Goal: Task Accomplishment & Management: Manage account settings

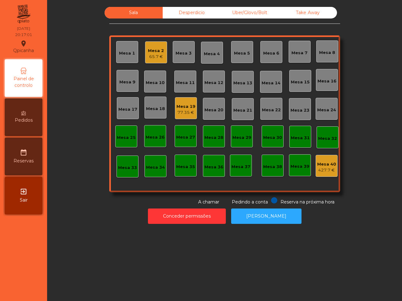
click at [244, 10] on div "Uber/Glovo/Bolt" at bounding box center [250, 13] width 58 height 12
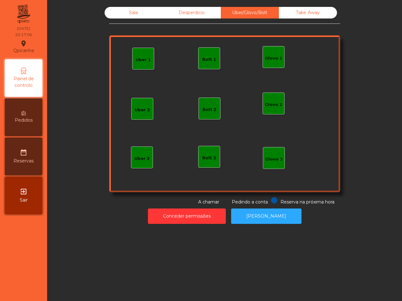
click at [144, 55] on div "Uber 1" at bounding box center [143, 58] width 15 height 9
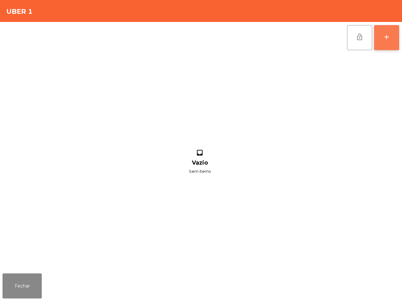
click at [384, 42] on button "add" at bounding box center [386, 37] width 25 height 25
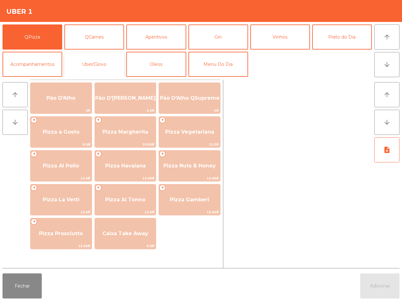
click at [101, 68] on button "Uber/Glovo" at bounding box center [94, 64] width 60 height 25
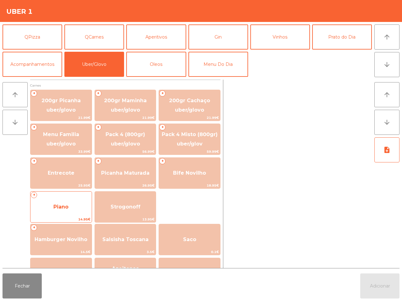
click at [47, 215] on span "Piano" at bounding box center [60, 207] width 61 height 17
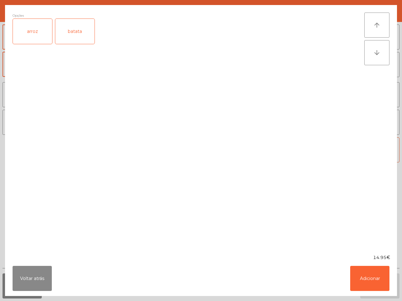
click at [41, 32] on div "arroz" at bounding box center [32, 31] width 39 height 25
click at [79, 32] on div "batata" at bounding box center [74, 31] width 39 height 25
click at [368, 277] on button "Adicionar" at bounding box center [369, 278] width 39 height 25
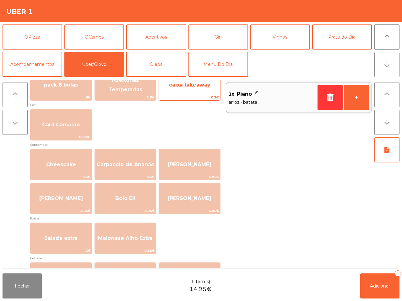
scroll to position [118, 0]
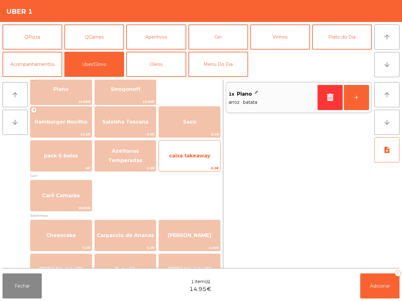
click at [195, 154] on span "caixa takeaway" at bounding box center [189, 156] width 41 height 6
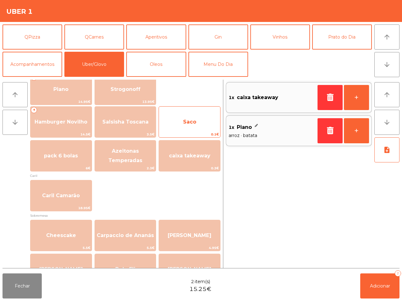
click at [189, 117] on span "Saco" at bounding box center [189, 122] width 61 height 17
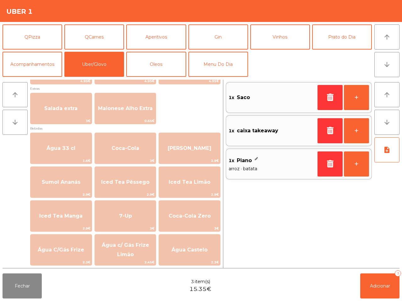
scroll to position [83, 0]
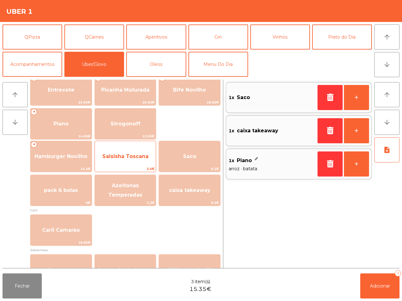
click at [134, 154] on span "Salsisha Toscana" at bounding box center [125, 156] width 46 height 6
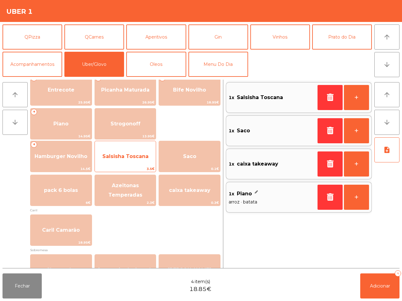
click at [134, 154] on span "Salsisha Toscana" at bounding box center [125, 156] width 46 height 6
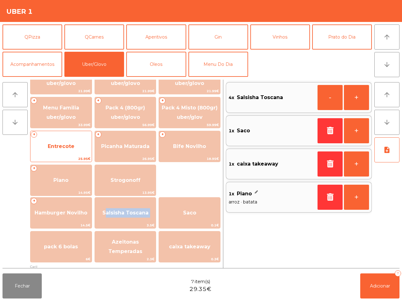
scroll to position [0, 0]
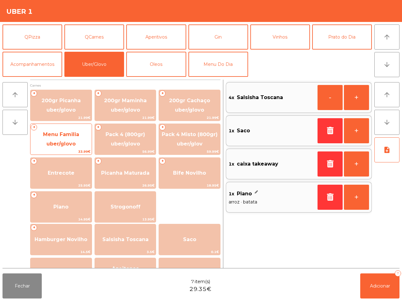
click at [61, 142] on span "Menu Familia uber/glovo" at bounding box center [61, 138] width 36 height 15
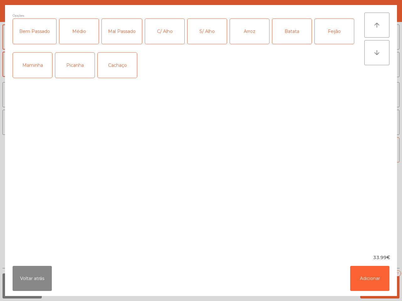
click at [79, 33] on div "Médio" at bounding box center [78, 31] width 39 height 25
click at [80, 65] on div "Picanha" at bounding box center [74, 65] width 39 height 25
click at [154, 33] on div "C/ Alho" at bounding box center [164, 31] width 39 height 25
click at [248, 38] on div "Arroz" at bounding box center [249, 31] width 39 height 25
click at [285, 33] on div "Batata" at bounding box center [291, 31] width 39 height 25
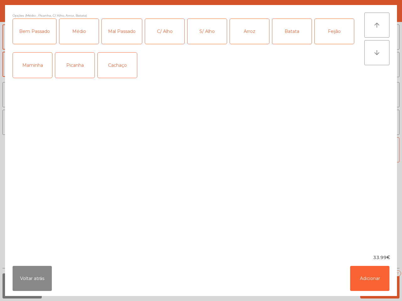
click at [335, 36] on div "Feijão" at bounding box center [333, 31] width 39 height 25
click at [372, 274] on button "Adicionar" at bounding box center [369, 278] width 39 height 25
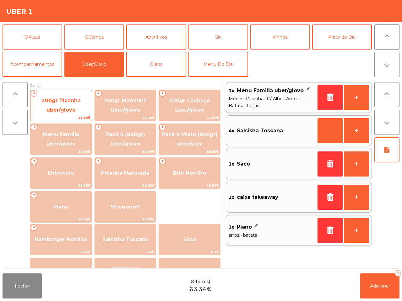
click at [73, 100] on span "200gr Picanha uber/glovo" at bounding box center [60, 105] width 39 height 15
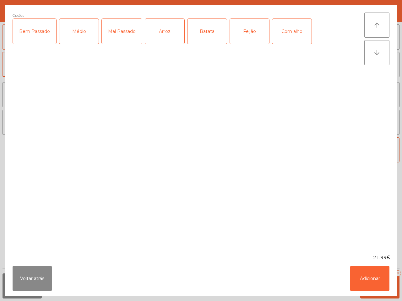
click at [174, 35] on div "Arroz" at bounding box center [164, 31] width 39 height 25
click at [201, 34] on div "Batata" at bounding box center [206, 31] width 39 height 25
click at [258, 34] on div "Feijão" at bounding box center [249, 31] width 39 height 25
click at [132, 33] on div "Mal Passado" at bounding box center [122, 31] width 40 height 25
click at [269, 29] on div "Bem Passado Médio Mal Passado Arroz Batata Feijão Com alho" at bounding box center [188, 34] width 351 height 31
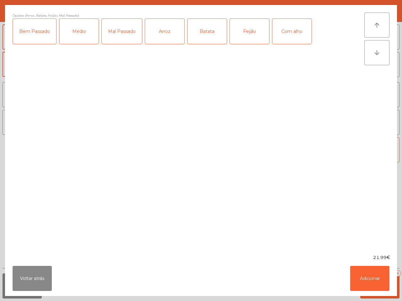
click at [275, 30] on div "Com alho" at bounding box center [291, 31] width 39 height 25
click at [374, 278] on button "Adicionar" at bounding box center [369, 278] width 39 height 25
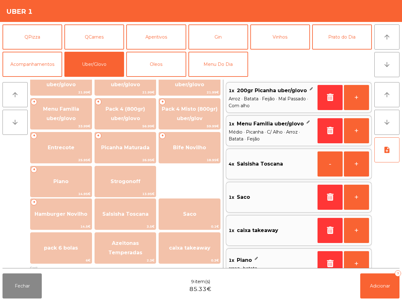
scroll to position [39, 0]
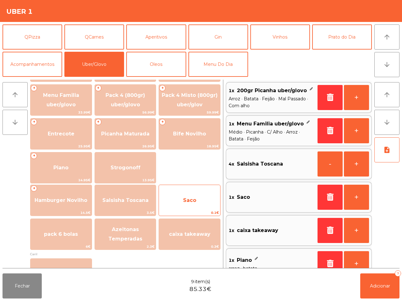
click at [213, 201] on span "Saco" at bounding box center [189, 200] width 61 height 17
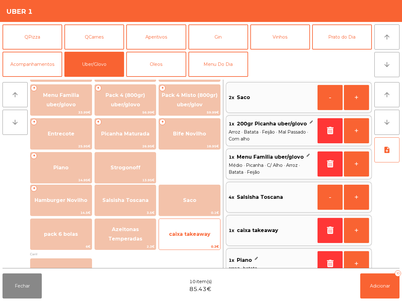
scroll to position [2, 0]
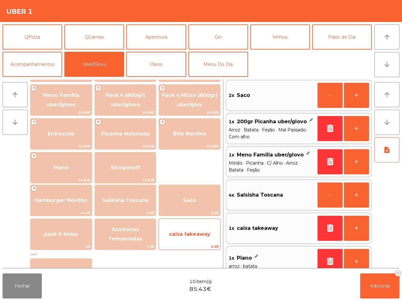
click at [209, 234] on span "caixa takeaway" at bounding box center [189, 234] width 41 height 6
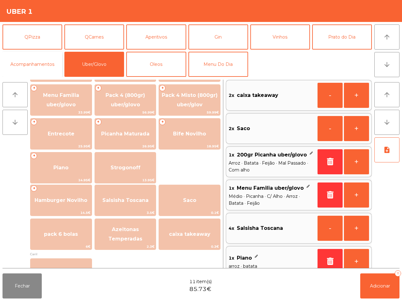
click at [35, 69] on button "Acompanhamentos" at bounding box center [33, 64] width 60 height 25
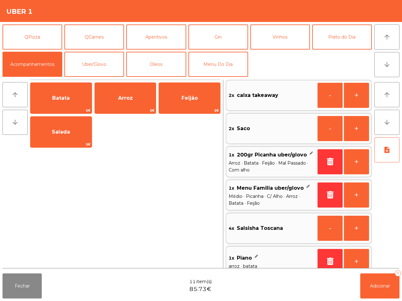
scroll to position [0, 0]
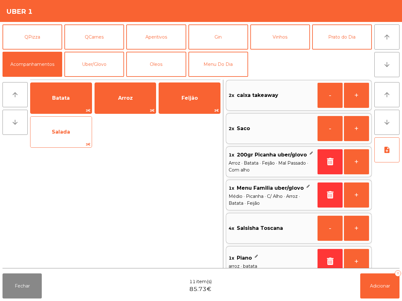
click at [60, 136] on span "Salada" at bounding box center [60, 132] width 61 height 17
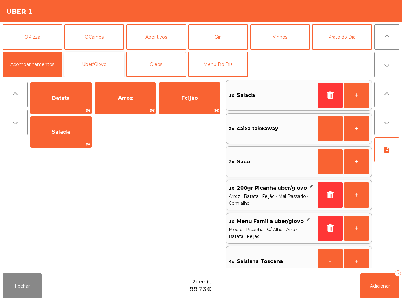
click at [95, 59] on button "Uber/Glovo" at bounding box center [94, 64] width 60 height 25
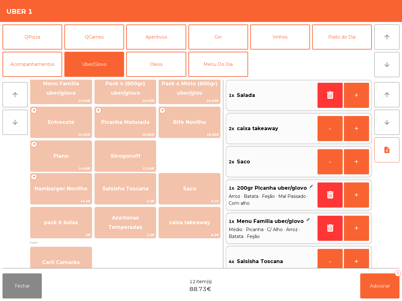
scroll to position [78, 0]
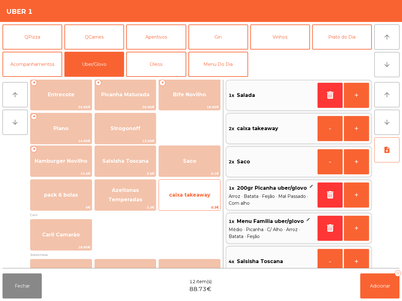
click at [198, 197] on span "caixa takeaway" at bounding box center [189, 195] width 41 height 6
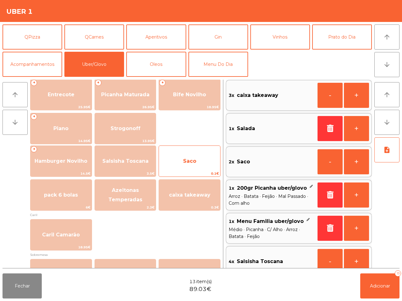
click at [194, 167] on span "Saco" at bounding box center [189, 161] width 61 height 17
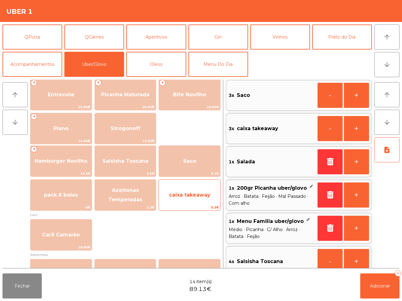
click at [195, 190] on span "caixa takeaway" at bounding box center [189, 195] width 61 height 17
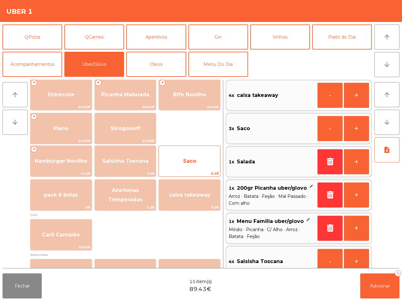
click at [197, 155] on span "Saco" at bounding box center [189, 161] width 61 height 17
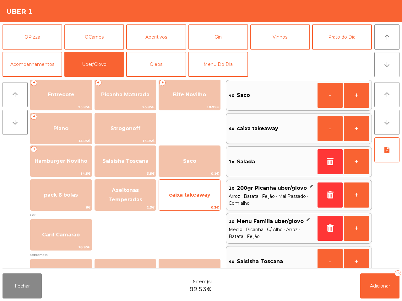
click at [197, 194] on span "caixa takeaway" at bounding box center [189, 195] width 41 height 6
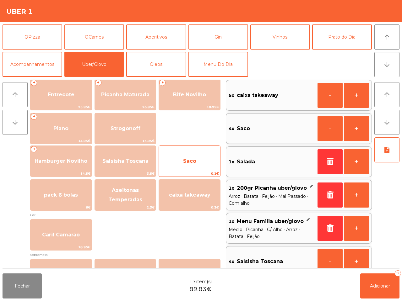
click at [195, 166] on span "Saco" at bounding box center [189, 161] width 61 height 17
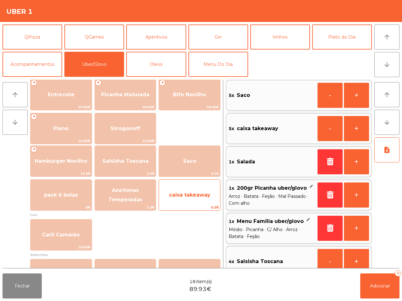
click at [193, 195] on span "caixa takeaway" at bounding box center [189, 195] width 41 height 6
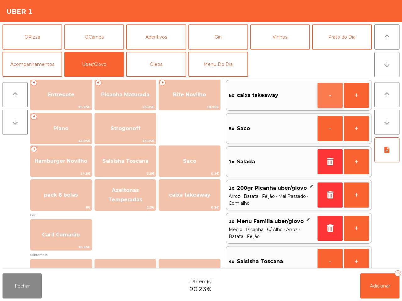
click at [329, 104] on button "-" at bounding box center [329, 95] width 25 height 25
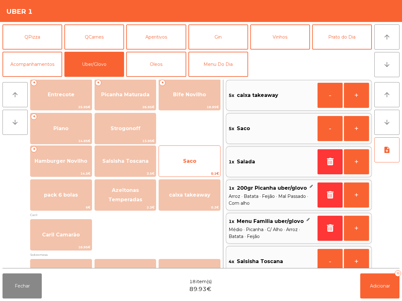
click at [191, 159] on span "Saco" at bounding box center [189, 161] width 13 height 6
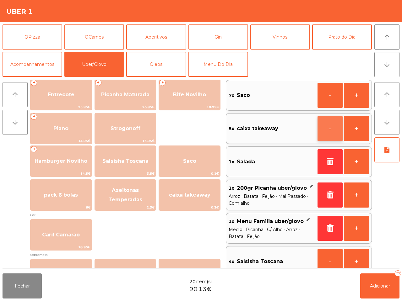
click at [326, 129] on button "-" at bounding box center [329, 128] width 25 height 25
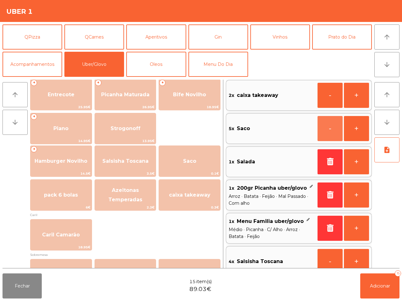
click at [326, 129] on button "-" at bounding box center [329, 128] width 25 height 25
click at [326, 129] on button "button" at bounding box center [329, 128] width 25 height 25
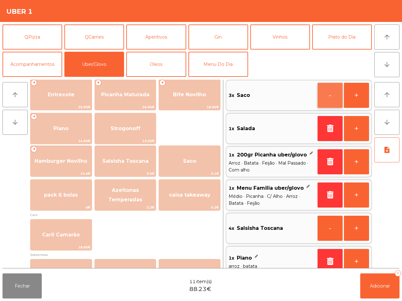
click at [319, 95] on button "-" at bounding box center [329, 95] width 25 height 25
click at [324, 94] on button "-" at bounding box center [329, 95] width 25 height 25
click at [324, 94] on button "button" at bounding box center [329, 95] width 25 height 25
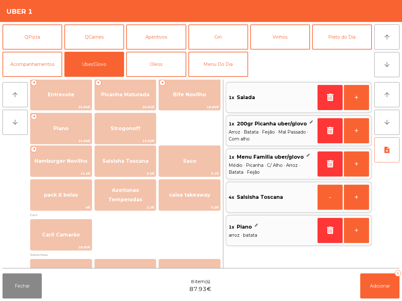
scroll to position [0, 0]
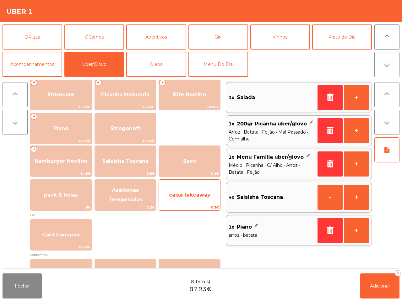
click at [196, 198] on span "caixa takeaway" at bounding box center [189, 195] width 61 height 17
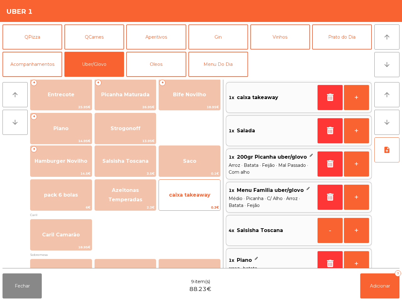
click at [196, 198] on span "caixa takeaway" at bounding box center [189, 195] width 61 height 17
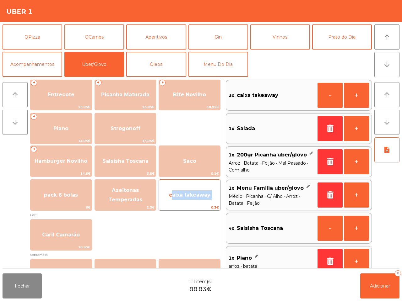
click at [196, 198] on span "caixa takeaway" at bounding box center [189, 195] width 61 height 17
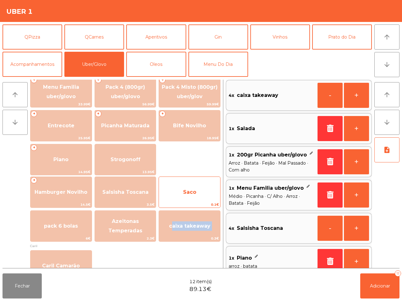
scroll to position [78, 0]
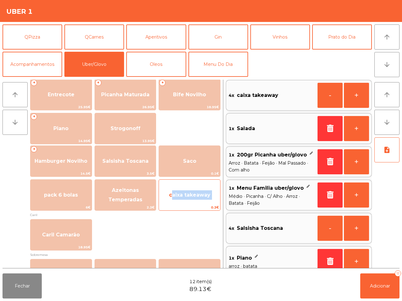
click at [196, 195] on span "caixa takeaway" at bounding box center [189, 195] width 41 height 6
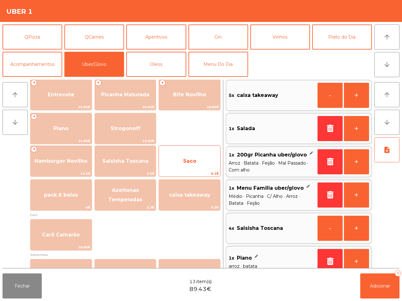
click at [196, 156] on span "Saco" at bounding box center [189, 161] width 61 height 17
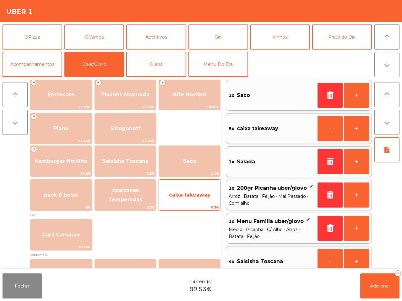
click at [200, 189] on span "caixa takeaway" at bounding box center [189, 195] width 61 height 17
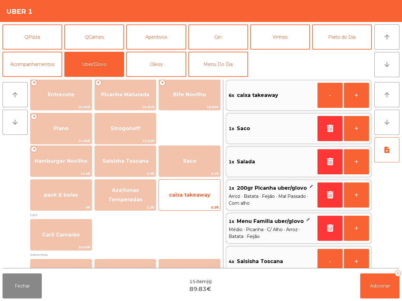
click at [201, 200] on span "caixa takeaway" at bounding box center [189, 195] width 61 height 17
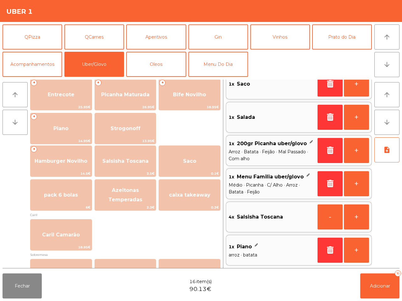
scroll to position [54, 0]
click at [380, 292] on button "Adicionar 16" at bounding box center [379, 286] width 39 height 25
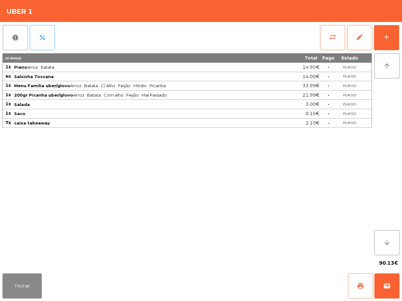
click at [363, 281] on button "print" at bounding box center [360, 286] width 25 height 25
click at [383, 285] on span "wallet" at bounding box center [387, 286] width 8 height 8
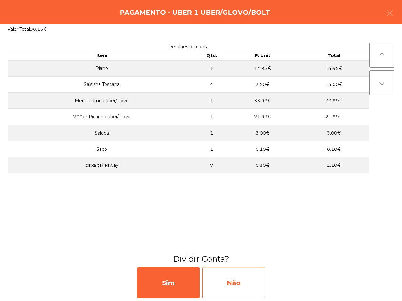
click at [214, 281] on div "Não" at bounding box center [233, 282] width 63 height 31
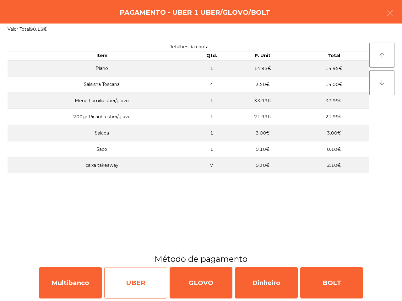
click at [136, 284] on div "UBER" at bounding box center [135, 282] width 63 height 31
select select "**"
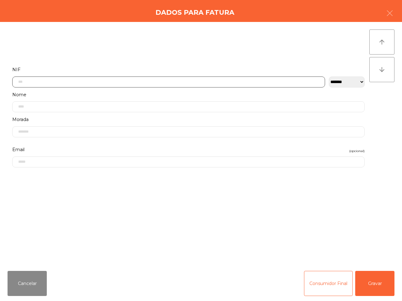
click at [143, 82] on input "text" at bounding box center [168, 82] width 312 height 11
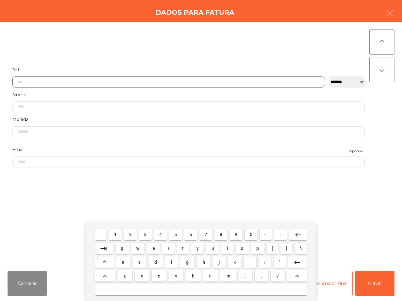
scroll to position [35, 0]
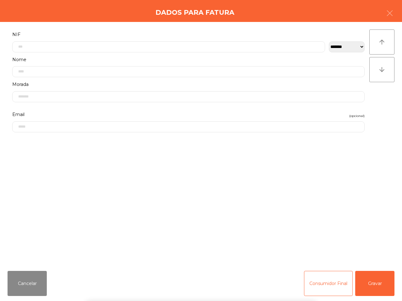
click at [41, 290] on div "` 1 2 3 4 5 6 7 8 9 0 - = keyboard_backspace keyboard_tab q w e r t y u i o p […" at bounding box center [201, 262] width 402 height 78
click at [319, 284] on button "Consumidor Final" at bounding box center [328, 283] width 49 height 25
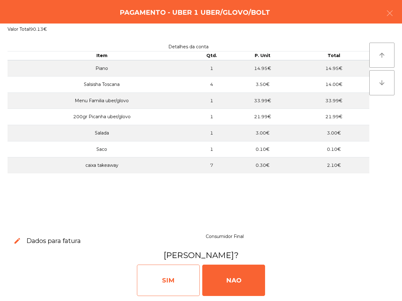
click at [180, 281] on div "SIM" at bounding box center [168, 280] width 63 height 31
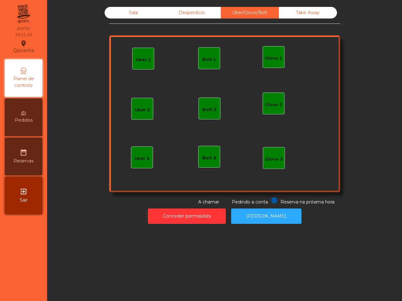
click at [202, 62] on div "Bolt 1" at bounding box center [209, 59] width 14 height 6
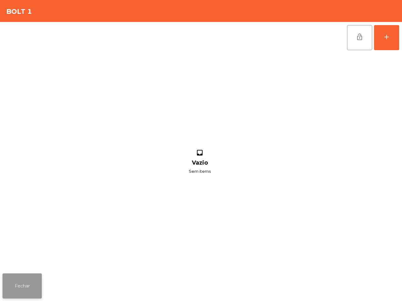
click at [14, 283] on button "Fechar" at bounding box center [22, 286] width 39 height 25
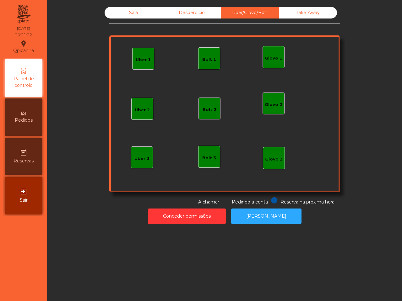
click at [148, 61] on div "Uber 1" at bounding box center [143, 59] width 22 height 22
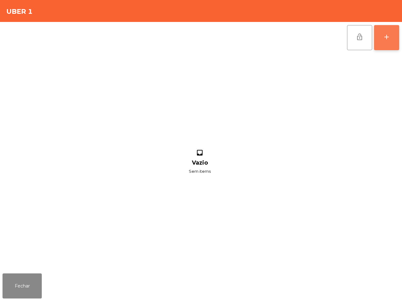
click at [383, 37] on div "add" at bounding box center [386, 37] width 8 height 8
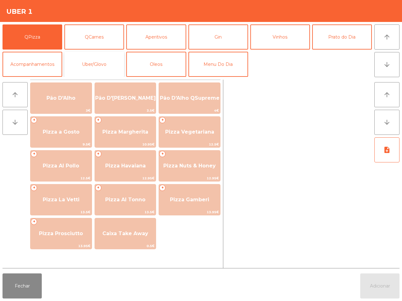
click at [110, 56] on button "Uber/Glovo" at bounding box center [94, 64] width 60 height 25
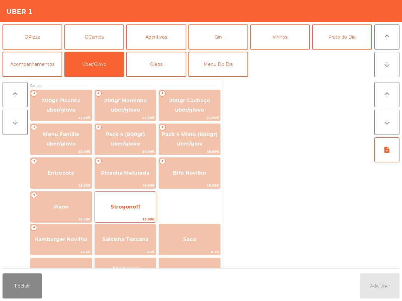
click at [126, 209] on span "Strogonoff" at bounding box center [125, 207] width 30 height 6
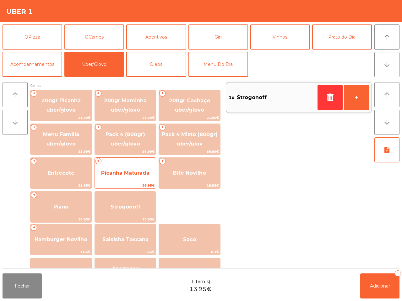
scroll to position [39, 0]
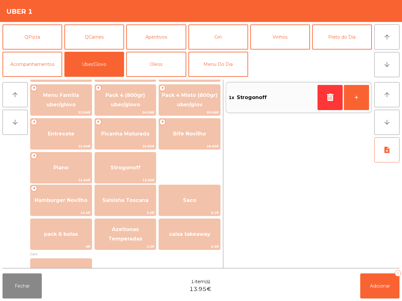
click at [208, 209] on span "Saco" at bounding box center [189, 200] width 61 height 17
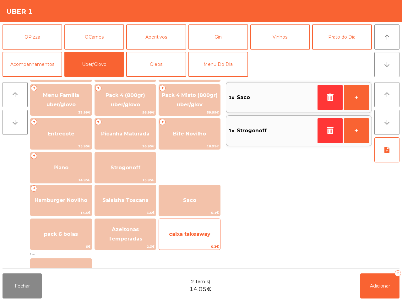
click at [206, 238] on span "caixa takeaway" at bounding box center [189, 234] width 61 height 17
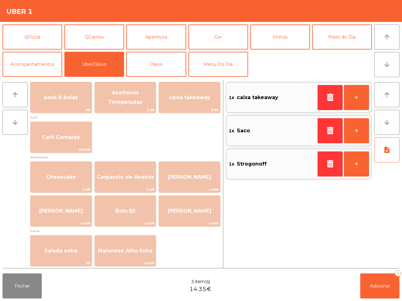
scroll to position [196, 0]
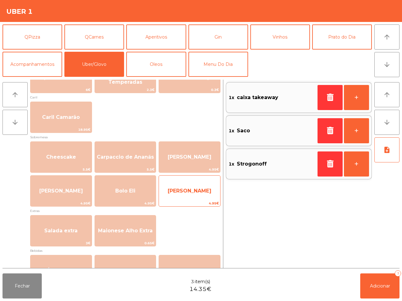
click at [188, 200] on span "4.95€" at bounding box center [189, 203] width 61 height 6
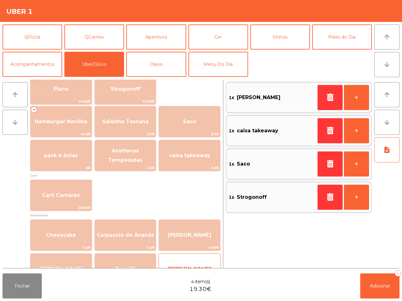
scroll to position [118, 0]
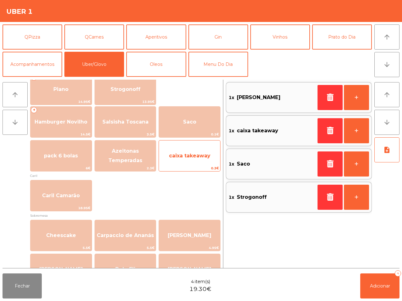
click at [194, 161] on span "caixa takeaway" at bounding box center [189, 155] width 61 height 17
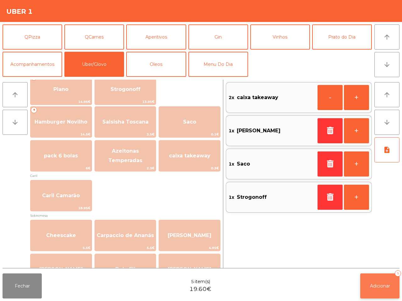
click at [377, 289] on button "Adicionar 5" at bounding box center [379, 286] width 39 height 25
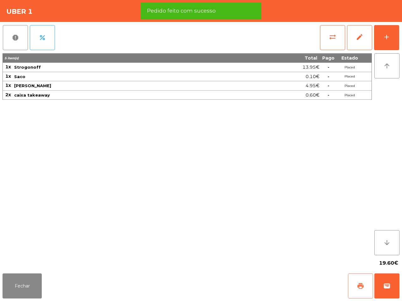
click at [357, 287] on span "print" at bounding box center [360, 286] width 8 height 8
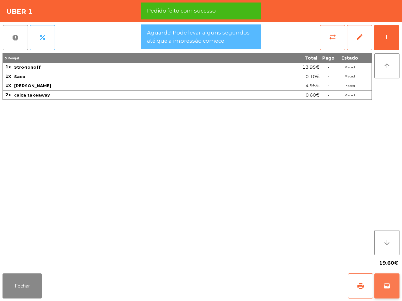
click at [391, 280] on button "wallet" at bounding box center [386, 286] width 25 height 25
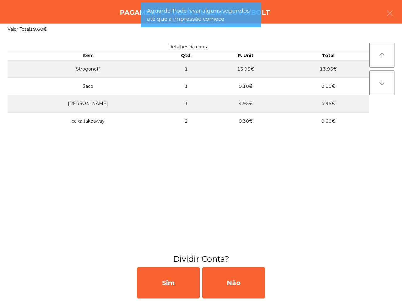
click at [239, 291] on div "Não" at bounding box center [233, 282] width 63 height 31
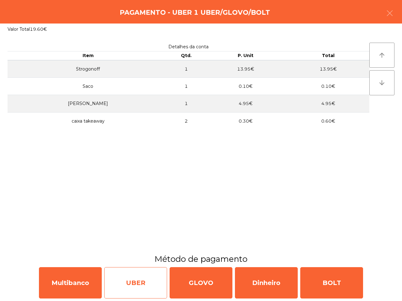
click at [139, 272] on div "UBER" at bounding box center [135, 282] width 63 height 31
select select "**"
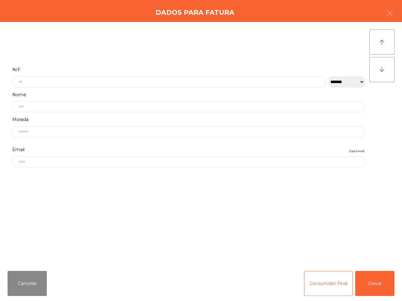
click at [148, 75] on div "**********" at bounding box center [188, 77] width 352 height 22
click at [153, 82] on label "Morada" at bounding box center [188, 84] width 352 height 8
click at [49, 85] on input "text" at bounding box center [168, 82] width 312 height 11
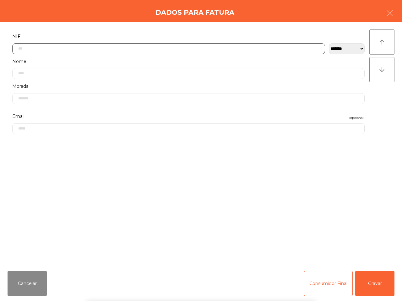
scroll to position [35, 0]
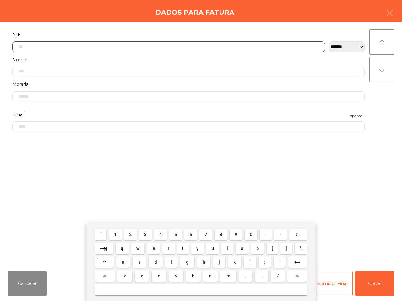
click at [132, 234] on button "2" at bounding box center [130, 234] width 13 height 11
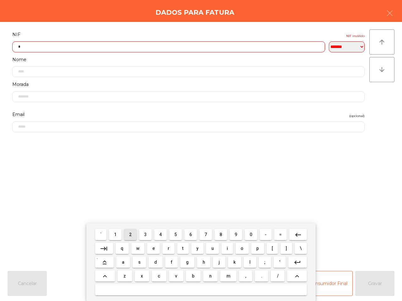
click at [174, 232] on span "5" at bounding box center [175, 234] width 3 height 5
click at [189, 234] on button "6" at bounding box center [190, 234] width 13 height 11
click at [117, 231] on button "1" at bounding box center [115, 234] width 13 height 11
click at [132, 234] on button "2" at bounding box center [130, 234] width 13 height 11
click at [195, 233] on button "6" at bounding box center [190, 234] width 13 height 11
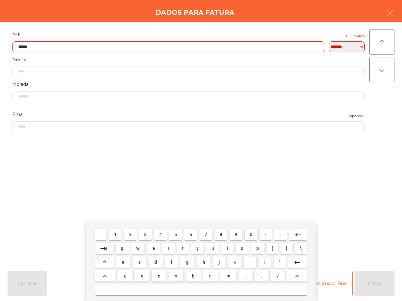
click at [220, 234] on span "8" at bounding box center [220, 234] width 3 height 5
click at [181, 235] on button "5" at bounding box center [175, 234] width 13 height 11
click at [131, 236] on span "2" at bounding box center [130, 234] width 3 height 5
type input "*********"
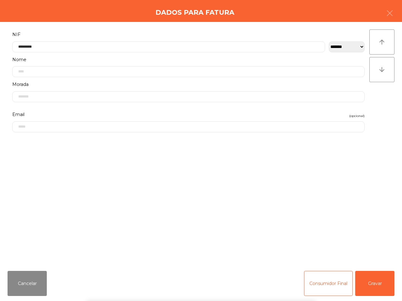
click at [210, 184] on form "**********" at bounding box center [188, 144] width 361 height 229
click at [370, 283] on button "Gravar" at bounding box center [374, 283] width 39 height 25
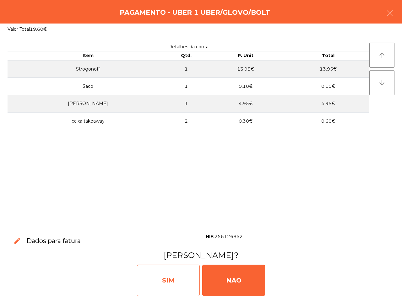
click at [178, 278] on div "SIM" at bounding box center [168, 280] width 63 height 31
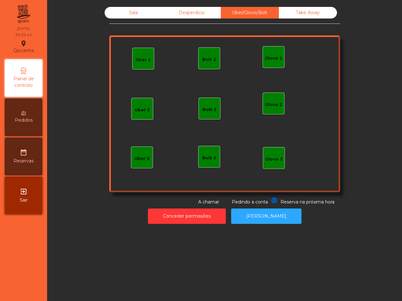
click at [184, 272] on div "Sala Desperdicio Uber/Glovo/Bolt Take Away Uber 1 Glovo 1 Uber 2 Uber 3 Glovo 2…" at bounding box center [224, 150] width 354 height 301
click at [119, 15] on div "Sala" at bounding box center [133, 13] width 58 height 12
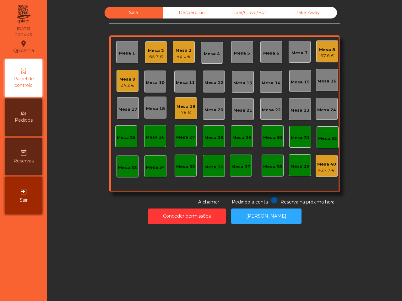
click at [282, 80] on div "Mesa 1 Mesa 2 65.7 € Mesa 3 49.1 € Mesa 4 Mesa 5 Mesa 6 Mesa 7 Mesa 8 57.6 € Me…" at bounding box center [224, 113] width 231 height 157
click at [293, 83] on div "Mesa 15" at bounding box center [299, 82] width 19 height 6
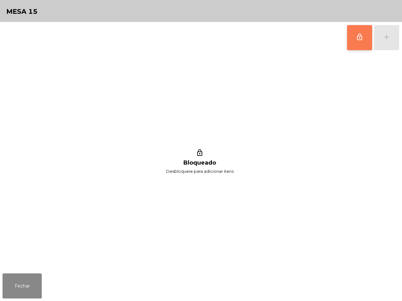
click at [363, 40] on span "lock_outline" at bounding box center [359, 37] width 8 height 8
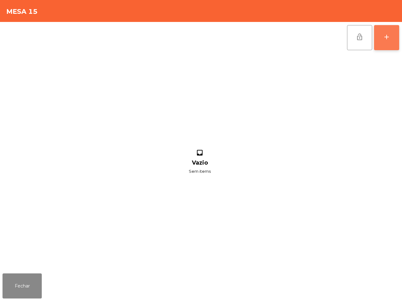
click at [392, 43] on button "add" at bounding box center [386, 37] width 25 height 25
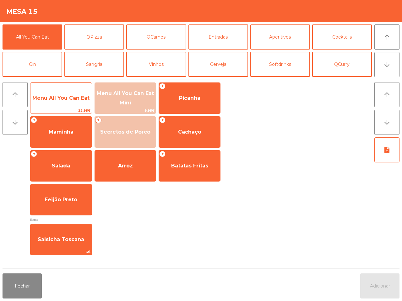
click at [71, 104] on span "Menu All You Can Eat" at bounding box center [60, 98] width 61 height 17
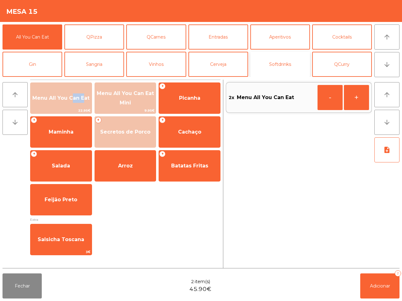
click at [272, 61] on button "Softdrinks" at bounding box center [280, 64] width 60 height 25
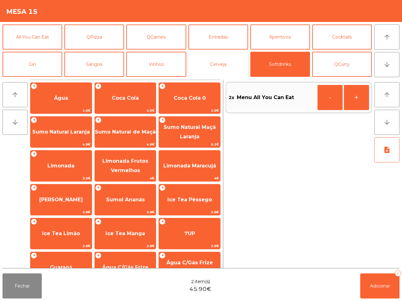
click at [226, 67] on button "Cerveja" at bounding box center [218, 64] width 60 height 25
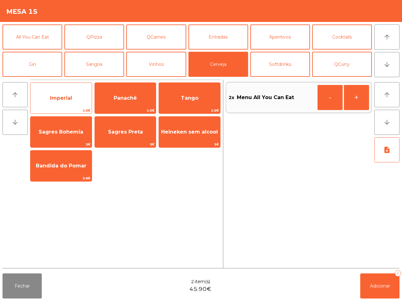
click at [68, 110] on span "2.8€" at bounding box center [60, 111] width 61 height 6
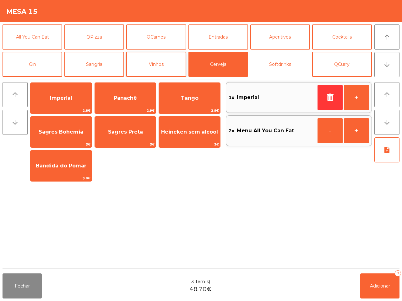
click at [274, 61] on button "Softdrinks" at bounding box center [280, 64] width 60 height 25
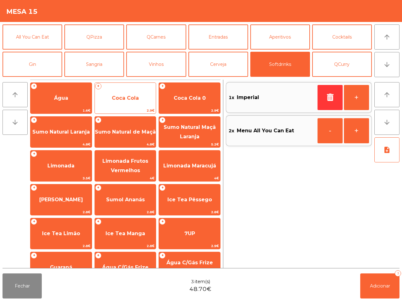
click at [124, 100] on span "Coca Cola" at bounding box center [125, 98] width 27 height 6
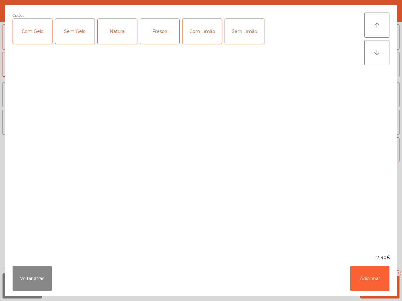
click at [27, 27] on div "Com Gelo" at bounding box center [32, 31] width 39 height 25
click at [224, 24] on div "Com Gelo Sem Gelo Natural Fresco Com Limão Sem Limão" at bounding box center [188, 34] width 351 height 31
click at [210, 26] on div "Com Limão" at bounding box center [201, 31] width 39 height 25
click at [386, 287] on button "Adicionar" at bounding box center [369, 278] width 39 height 25
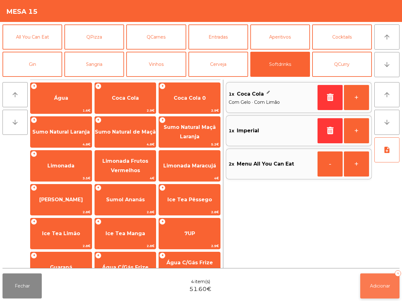
click at [380, 285] on span "Adicionar" at bounding box center [380, 286] width 20 height 6
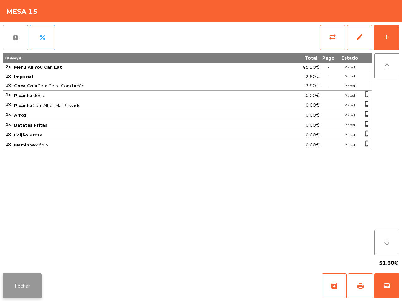
click at [38, 280] on button "Fechar" at bounding box center [22, 286] width 39 height 25
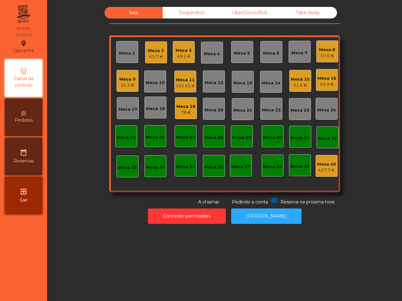
click at [326, 81] on div "Mesa 16" at bounding box center [326, 78] width 19 height 6
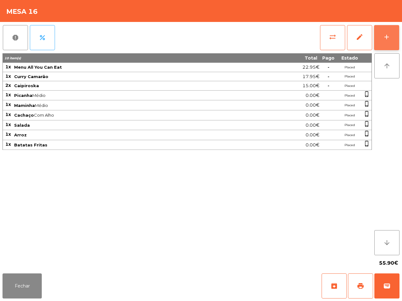
click at [388, 39] on div "add" at bounding box center [386, 37] width 8 height 8
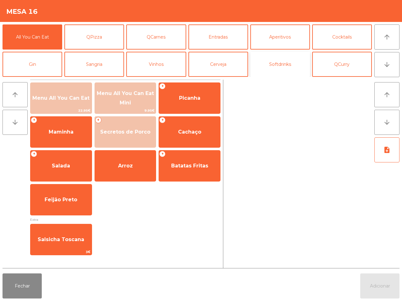
click at [277, 70] on button "Softdrinks" at bounding box center [280, 64] width 60 height 25
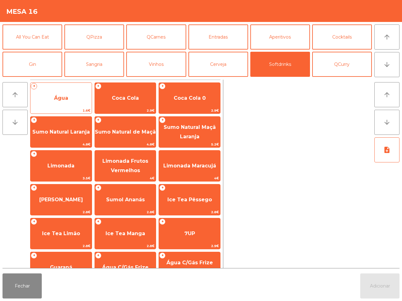
click at [72, 106] on span "Água" at bounding box center [60, 98] width 61 height 17
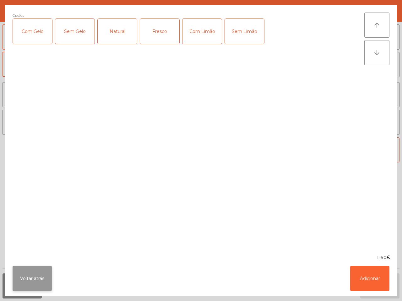
click at [41, 285] on button "Voltar atrás" at bounding box center [32, 278] width 39 height 25
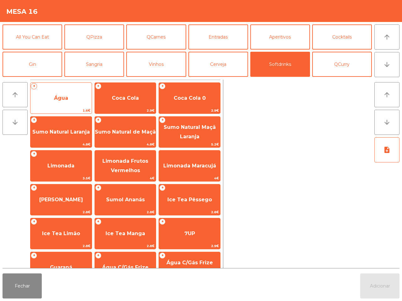
click at [72, 92] on span "Água" at bounding box center [60, 98] width 61 height 17
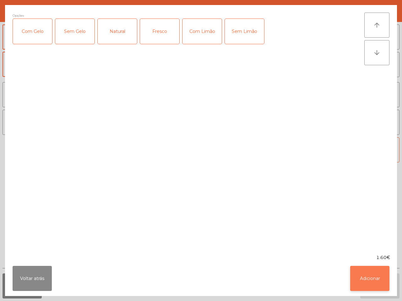
click at [369, 270] on button "Adicionar" at bounding box center [369, 278] width 39 height 25
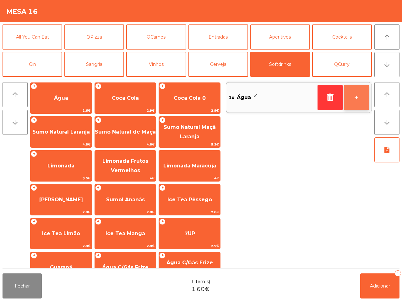
click at [350, 100] on button "+" at bounding box center [355, 97] width 25 height 25
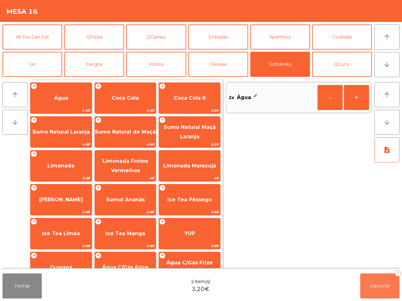
click at [374, 280] on button "Adicionar 2" at bounding box center [379, 286] width 39 height 25
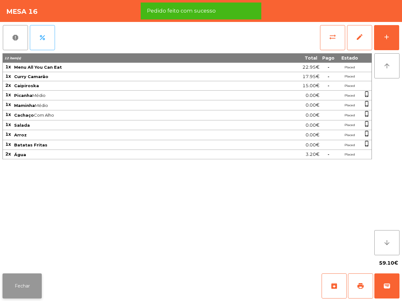
click at [37, 280] on button "Fechar" at bounding box center [22, 286] width 39 height 25
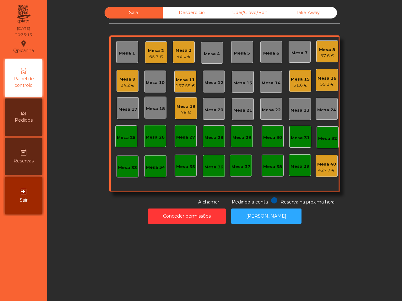
click at [322, 76] on div "Mesa 16" at bounding box center [326, 78] width 19 height 6
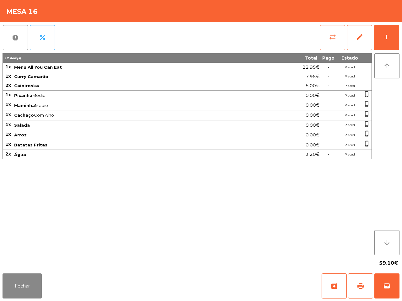
click at [327, 37] on button "sync_alt" at bounding box center [332, 37] width 25 height 25
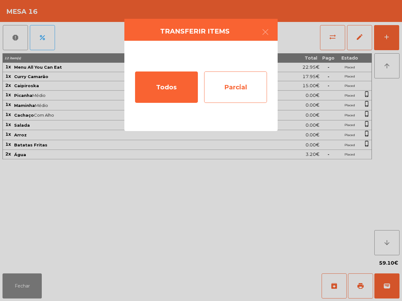
click at [236, 95] on div "Parcial" at bounding box center [235, 87] width 63 height 31
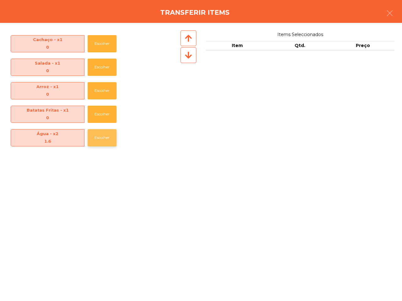
click at [101, 138] on button "Escolher" at bounding box center [102, 137] width 29 height 17
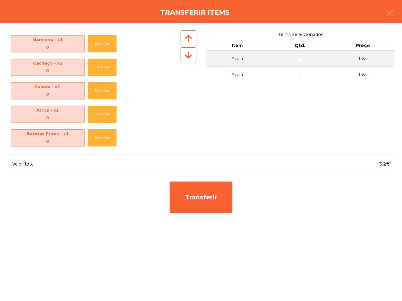
scroll to position [93, 0]
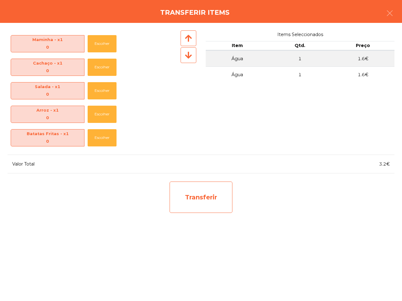
click at [194, 209] on div "Transferir" at bounding box center [200, 197] width 63 height 31
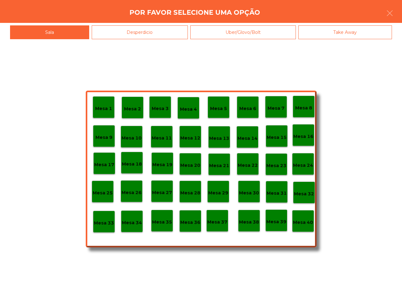
click at [104, 190] on p "Mesa 25" at bounding box center [103, 192] width 20 height 7
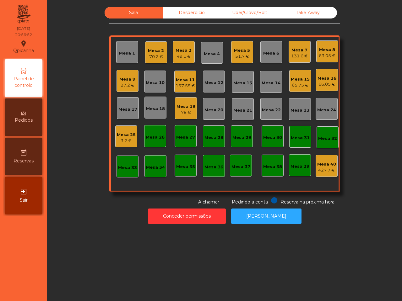
click at [212, 84] on div "Mesa 12" at bounding box center [213, 83] width 19 height 6
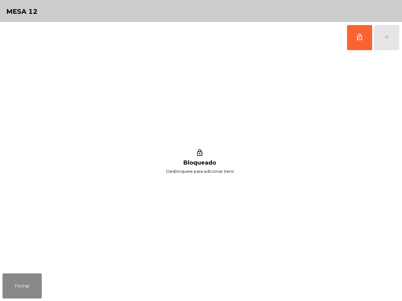
click at [355, 43] on button "lock_outline" at bounding box center [359, 37] width 25 height 25
click at [3, 288] on button "Fechar" at bounding box center [22, 286] width 39 height 25
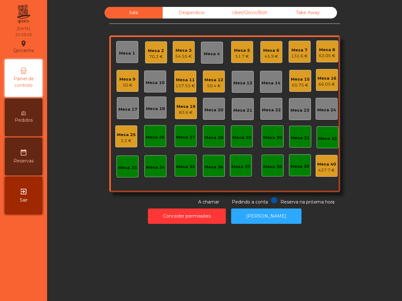
click at [0, 287] on nav "Qpicanha location_on [DATE] 21:03:05 Painel de controlo Pedidos date_range Rese…" at bounding box center [23, 150] width 47 height 301
click at [268, 52] on div "Mesa 6" at bounding box center [271, 50] width 16 height 6
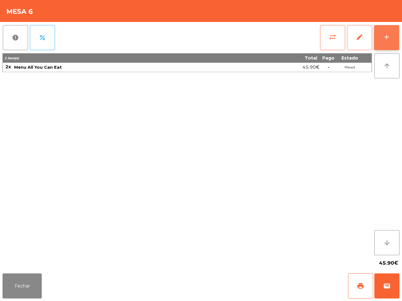
click at [380, 36] on button "add" at bounding box center [386, 37] width 25 height 25
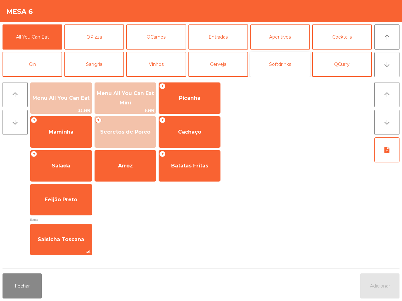
click at [275, 66] on button "Softdrinks" at bounding box center [280, 64] width 60 height 25
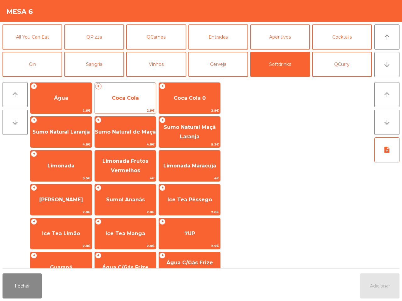
click at [137, 91] on span "Coca Cola" at bounding box center [125, 98] width 61 height 17
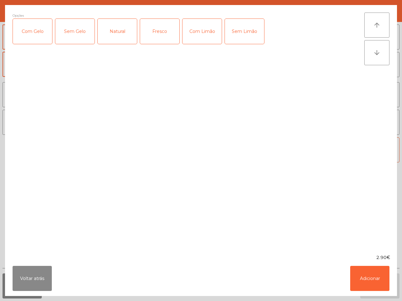
click at [371, 297] on ngb-modal-window "Opções Com Gelo Sem Gelo Natural Fresco Com Limão Sem Limão arrow_upward arrow_…" at bounding box center [201, 150] width 402 height 301
click at [371, 288] on button "Adicionar" at bounding box center [369, 278] width 39 height 25
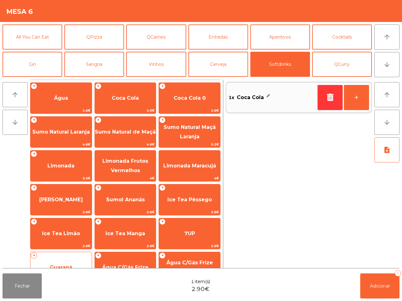
click at [74, 260] on span "Guaraná" at bounding box center [60, 267] width 61 height 17
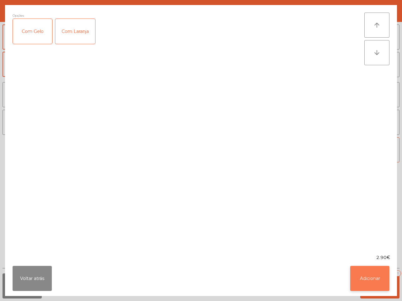
click at [367, 279] on button "Adicionar" at bounding box center [369, 278] width 39 height 25
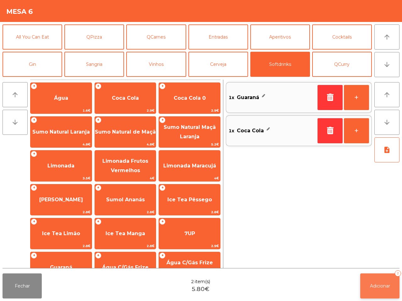
click at [373, 286] on span "Adicionar" at bounding box center [380, 286] width 20 height 6
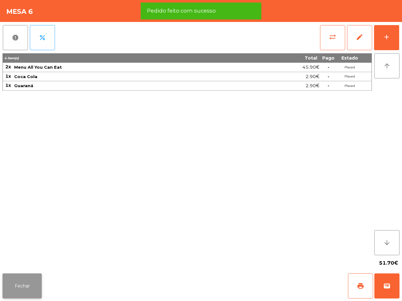
click at [26, 285] on button "Fechar" at bounding box center [22, 286] width 39 height 25
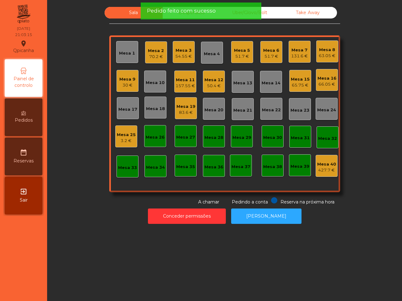
click at [121, 138] on div "3.2 €" at bounding box center [126, 141] width 19 height 6
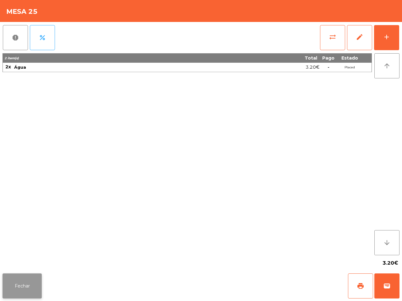
click at [25, 287] on button "Fechar" at bounding box center [22, 286] width 39 height 25
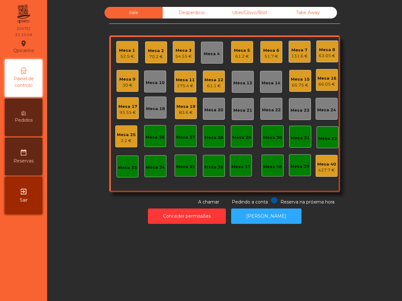
click at [44, 268] on nav "Qpicanha location_on [DATE] 21:10:49 Painel de controlo Pedidos date_range Rese…" at bounding box center [23, 150] width 47 height 301
click at [123, 52] on div "Mesa 1" at bounding box center [127, 50] width 16 height 6
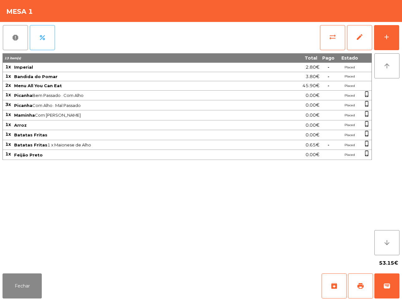
click at [58, 301] on div "Fechar archive print wallet" at bounding box center [201, 286] width 402 height 30
click at [27, 289] on button "Fechar" at bounding box center [22, 286] width 39 height 25
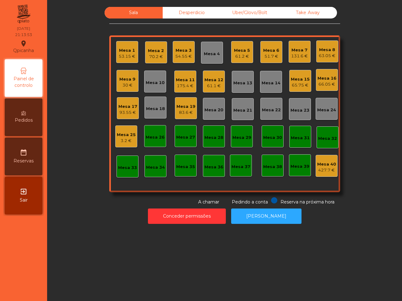
click at [183, 79] on div "Mesa 11" at bounding box center [185, 80] width 19 height 6
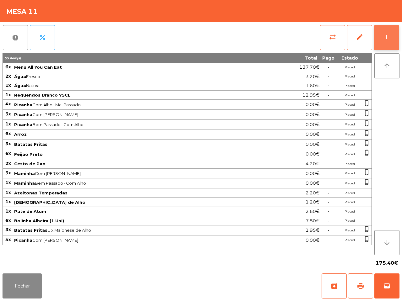
click at [387, 43] on button "add" at bounding box center [386, 37] width 25 height 25
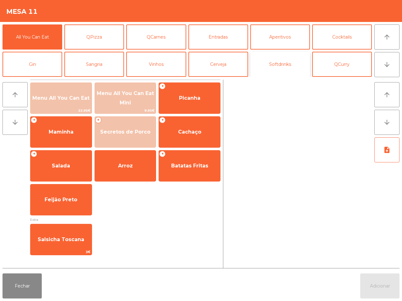
click at [268, 63] on button "Softdrinks" at bounding box center [280, 64] width 60 height 25
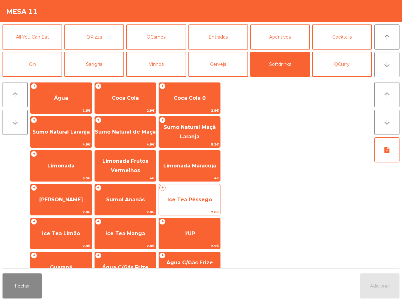
click at [181, 200] on span "Ice Tea Pêssego" at bounding box center [189, 200] width 45 height 6
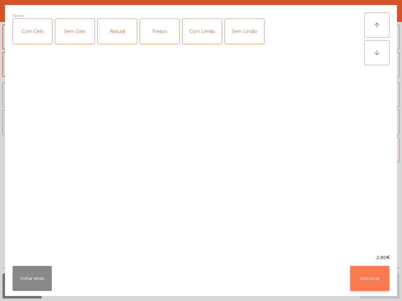
click at [373, 275] on button "Adicionar" at bounding box center [369, 278] width 39 height 25
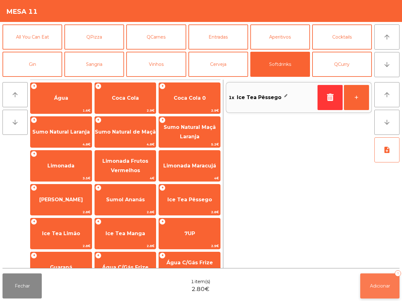
click at [384, 283] on span "Adicionar" at bounding box center [380, 286] width 20 height 6
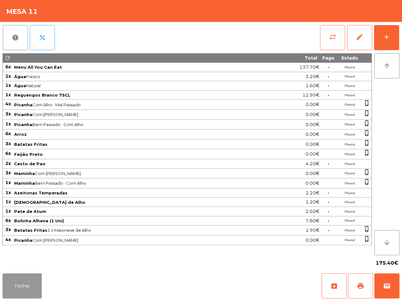
click at [24, 285] on button "Fechar" at bounding box center [22, 286] width 39 height 25
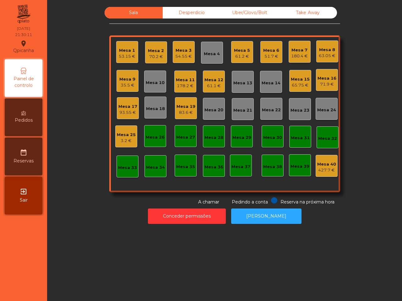
click at [125, 82] on div "35.5 €" at bounding box center [127, 85] width 16 height 6
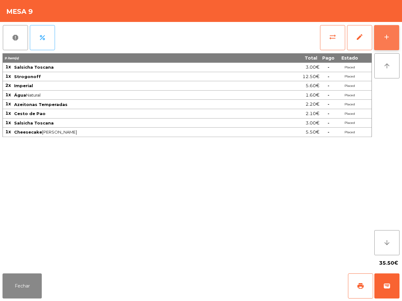
click at [390, 38] on div "add" at bounding box center [386, 37] width 8 height 8
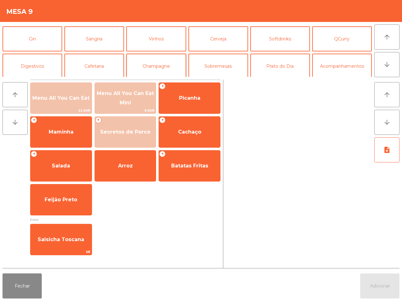
scroll to position [39, 0]
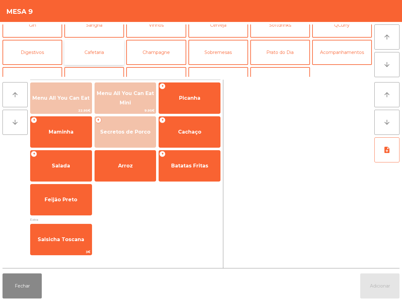
click at [104, 56] on button "Cafetaria" at bounding box center [94, 52] width 60 height 25
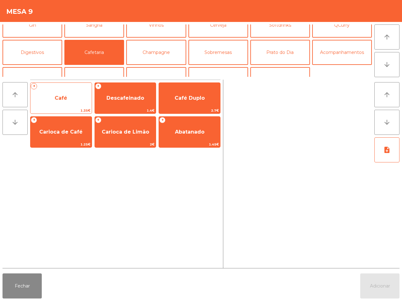
click at [61, 104] on span "Café" at bounding box center [60, 98] width 61 height 17
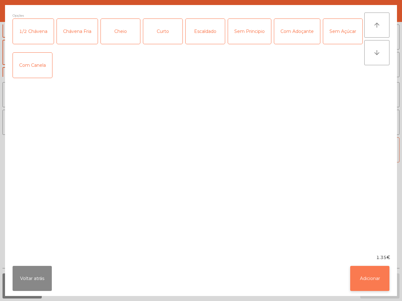
click at [382, 275] on button "Adicionar" at bounding box center [369, 278] width 39 height 25
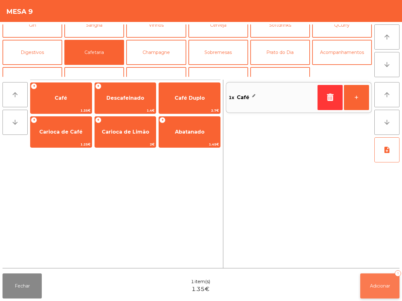
click at [370, 283] on span "Adicionar" at bounding box center [380, 286] width 20 height 6
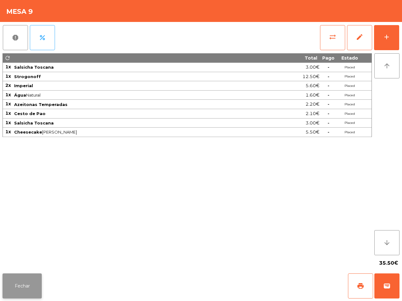
click at [31, 284] on button "Fechar" at bounding box center [22, 286] width 39 height 25
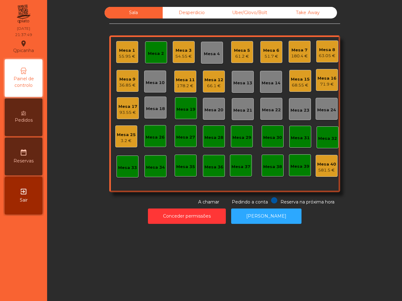
click at [25, 253] on nav "Qpicanha location_on [DATE] 21:37:49 Painel de controlo Pedidos date_range Rese…" at bounding box center [23, 150] width 47 height 301
click at [154, 264] on div "Sala Desperdicio Uber/Glovo/Bolt Take Away Mesa 1 55.95 € Mesa 2 Mesa 3 54.55 €…" at bounding box center [224, 150] width 354 height 301
click at [326, 82] on div "71.9 €" at bounding box center [326, 84] width 19 height 6
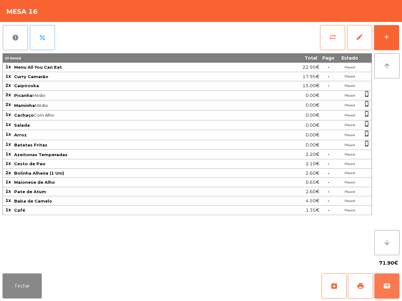
click at [387, 287] on span "wallet" at bounding box center [387, 286] width 8 height 8
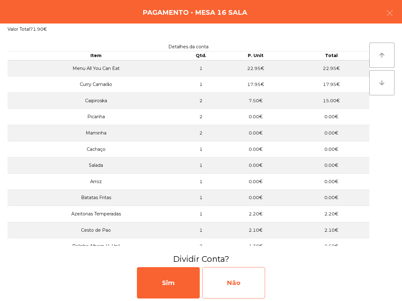
click at [234, 284] on div "Não" at bounding box center [233, 282] width 63 height 31
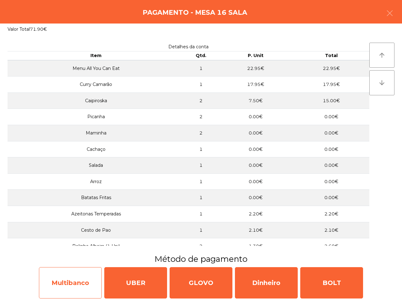
click at [78, 277] on div "Multibanco" at bounding box center [70, 282] width 63 height 31
select select "**"
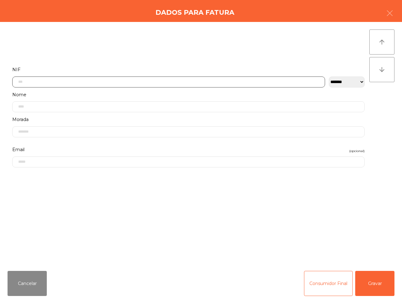
click at [104, 85] on input "text" at bounding box center [168, 82] width 312 height 11
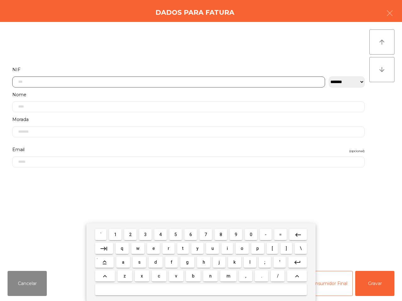
scroll to position [35, 0]
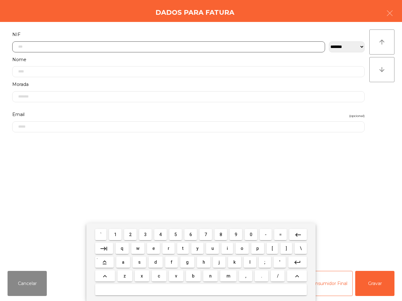
click at [172, 233] on button "5" at bounding box center [175, 234] width 13 height 11
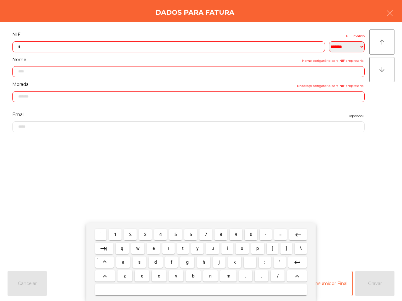
click at [249, 234] on span "0" at bounding box center [250, 234] width 3 height 5
click at [132, 236] on button "2" at bounding box center [130, 234] width 13 height 11
click at [131, 236] on span "2" at bounding box center [130, 234] width 3 height 5
click at [250, 235] on span "0" at bounding box center [250, 234] width 3 height 5
click at [130, 234] on span "2" at bounding box center [130, 234] width 3 height 5
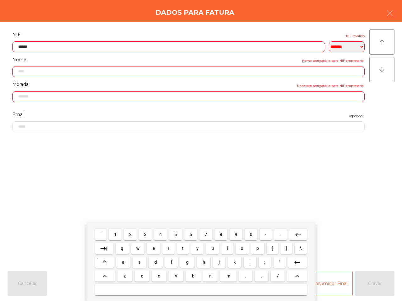
click at [130, 236] on span "2" at bounding box center [130, 234] width 3 height 5
click at [220, 234] on span "8" at bounding box center [220, 234] width 3 height 5
click at [234, 236] on span "9" at bounding box center [235, 234] width 3 height 5
type input "*********"
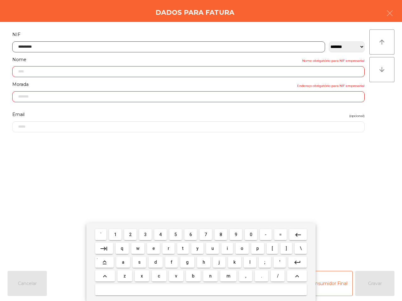
type input "**********"
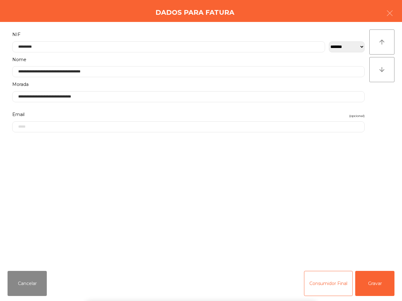
click at [386, 285] on div "` 1 2 3 4 5 6 7 8 9 0 - = keyboard_backspace keyboard_tab q w e r t y u i o p […" at bounding box center [201, 262] width 402 height 78
click at [380, 286] on button "Gravar" at bounding box center [374, 283] width 39 height 25
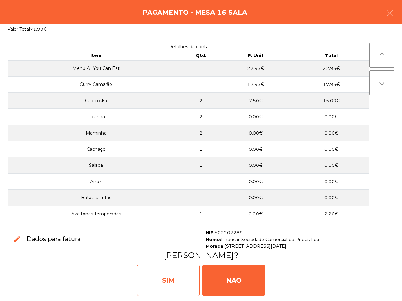
click at [149, 281] on div "SIM" at bounding box center [168, 280] width 63 height 31
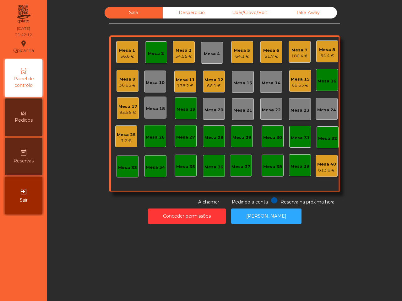
click at [148, 281] on div "Sala Desperdicio Uber/Glovo/Bolt Take Away [GEOGRAPHIC_DATA] 1 56.6 € Mesa 2 Me…" at bounding box center [224, 150] width 354 height 301
click at [123, 84] on div "36.85 €" at bounding box center [127, 85] width 17 height 6
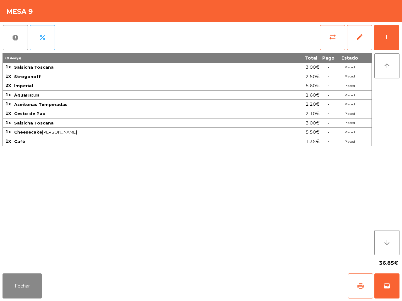
click at [357, 286] on span "print" at bounding box center [360, 286] width 8 height 8
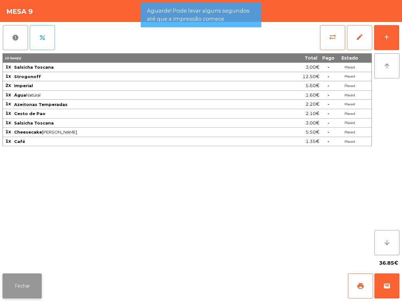
click at [23, 283] on button "Fechar" at bounding box center [22, 286] width 39 height 25
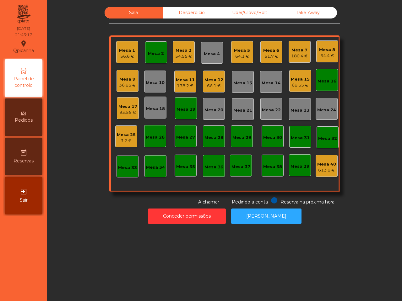
click at [21, 282] on nav "Qpicanha location_on [DATE] 21:43:17 Painel de controlo Pedidos date_range Rese…" at bounding box center [23, 150] width 47 height 301
click at [121, 110] on div "93.55 €" at bounding box center [127, 112] width 19 height 6
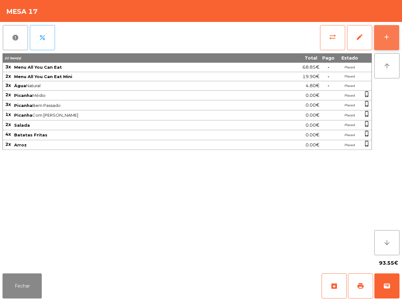
click at [390, 34] on button "add" at bounding box center [386, 37] width 25 height 25
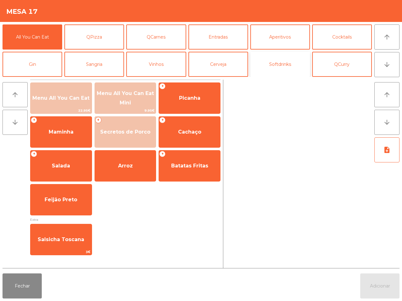
click at [279, 63] on button "Softdrinks" at bounding box center [280, 64] width 60 height 25
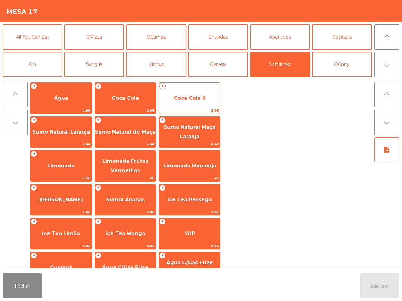
click at [184, 100] on span "Coca Cola 0" at bounding box center [189, 98] width 32 height 6
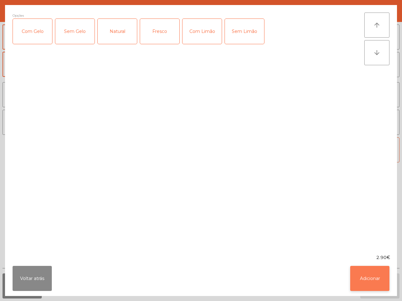
click at [357, 277] on button "Adicionar" at bounding box center [369, 278] width 39 height 25
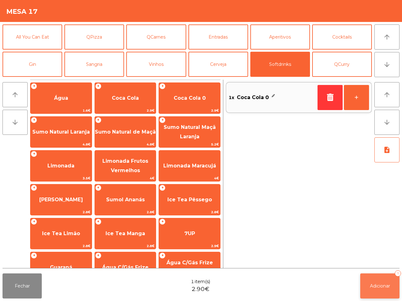
click at [378, 286] on span "Adicionar" at bounding box center [380, 286] width 20 height 6
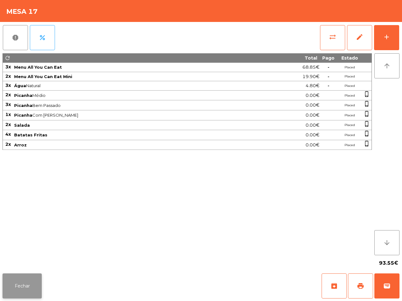
click at [18, 282] on button "Fechar" at bounding box center [22, 286] width 39 height 25
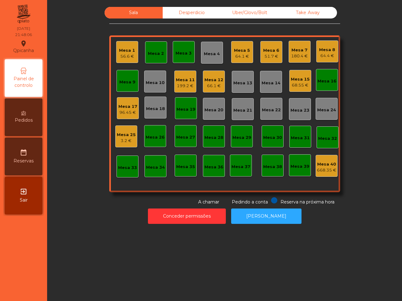
click at [205, 83] on div "66.1 €" at bounding box center [213, 86] width 19 height 6
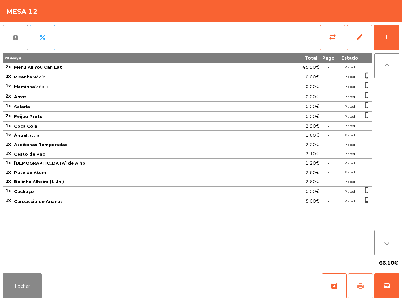
click at [361, 283] on span "print" at bounding box center [360, 286] width 8 height 8
click at [24, 282] on button "Fechar" at bounding box center [22, 286] width 39 height 25
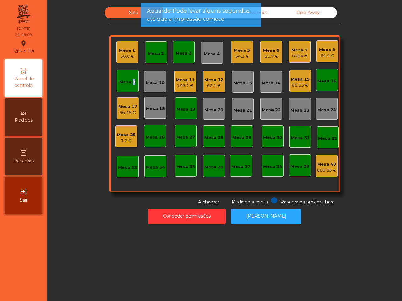
click at [129, 79] on div "Mesa 9" at bounding box center [127, 82] width 16 height 6
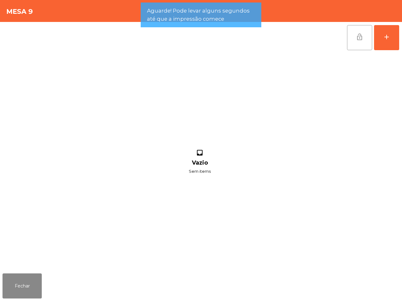
click at [349, 37] on button "lock_open" at bounding box center [359, 37] width 25 height 25
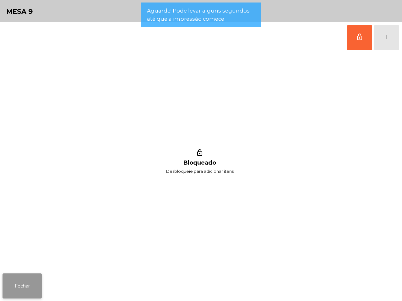
click at [10, 287] on button "Fechar" at bounding box center [22, 286] width 39 height 25
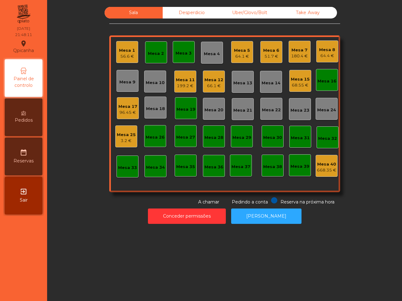
click at [153, 54] on div "Mesa 2" at bounding box center [156, 54] width 16 height 6
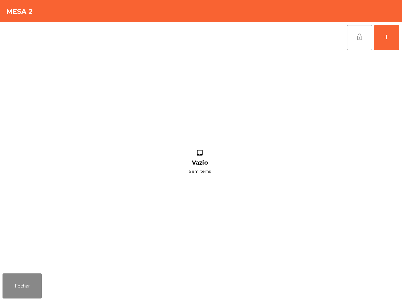
click at [356, 39] on span "lock_open" at bounding box center [359, 37] width 8 height 8
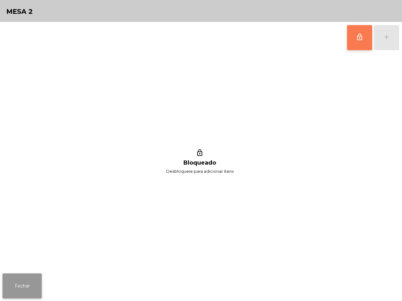
click at [35, 293] on button "Fechar" at bounding box center [22, 286] width 39 height 25
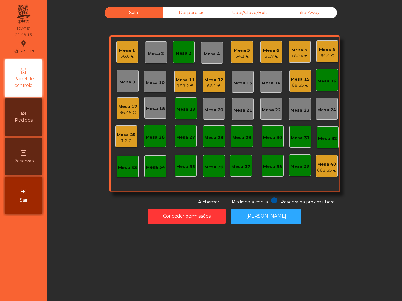
click at [189, 49] on div "Mesa 3" at bounding box center [184, 52] width 22 height 22
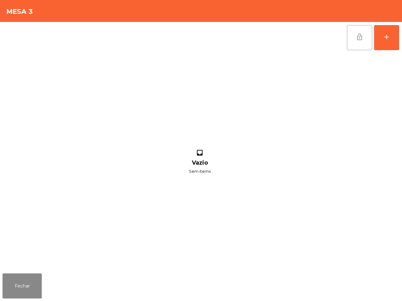
click at [354, 41] on button "lock_open" at bounding box center [359, 37] width 25 height 25
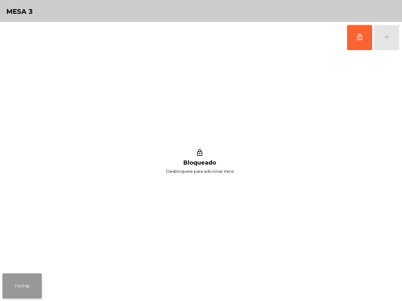
click at [28, 291] on button "Fechar" at bounding box center [22, 286] width 39 height 25
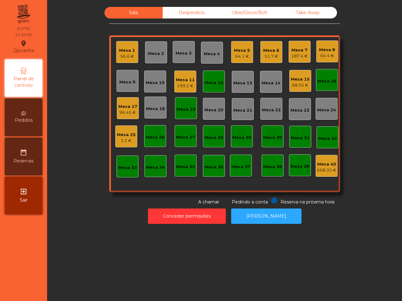
drag, startPoint x: 15, startPoint y: 294, endPoint x: 25, endPoint y: 301, distance: 12.2
click at [24, 301] on nav "Qpicanha location_on [DATE] 21:50:56 Painel de controlo Pedidos date_range Rese…" at bounding box center [23, 150] width 47 height 301
click at [322, 57] on div "64.4 €" at bounding box center [327, 56] width 16 height 6
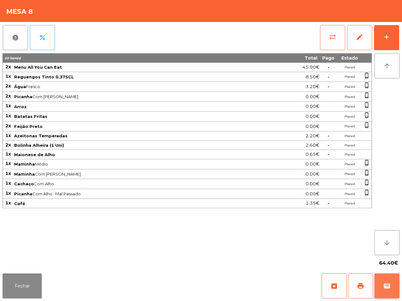
click at [389, 285] on span "wallet" at bounding box center [387, 286] width 8 height 8
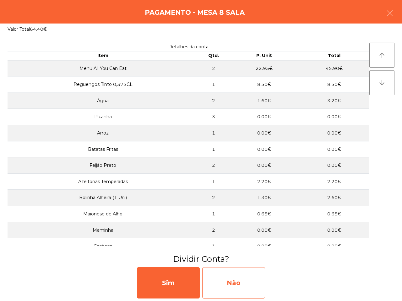
click at [248, 281] on div "Não" at bounding box center [233, 282] width 63 height 31
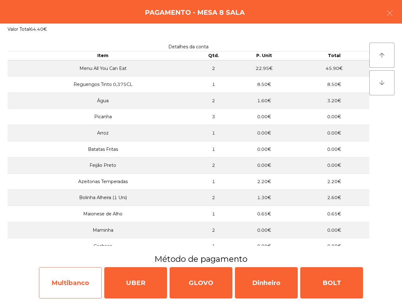
click at [92, 287] on div "Multibanco" at bounding box center [70, 282] width 63 height 31
select select "**"
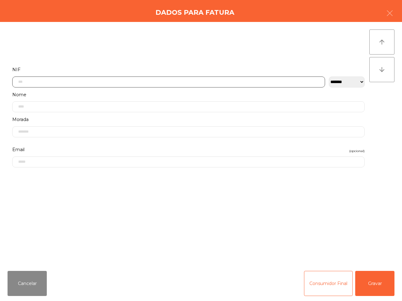
click at [123, 82] on input "text" at bounding box center [168, 82] width 312 height 11
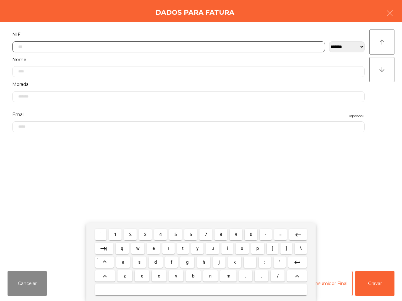
click at [125, 234] on button "2" at bounding box center [130, 234] width 13 height 11
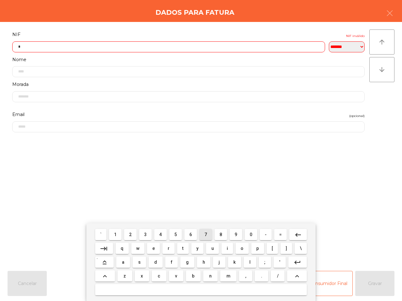
click at [205, 234] on span "7" at bounding box center [205, 234] width 3 height 5
click at [163, 236] on button "4" at bounding box center [160, 234] width 13 height 11
click at [188, 231] on button "6" at bounding box center [190, 234] width 13 height 11
click at [145, 229] on button "3" at bounding box center [145, 234] width 13 height 11
click at [176, 231] on button "5" at bounding box center [175, 234] width 13 height 11
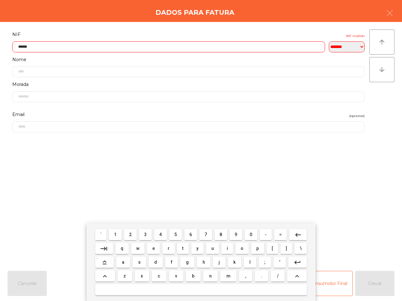
click at [220, 234] on span "8" at bounding box center [220, 234] width 3 height 5
click at [158, 233] on button "4" at bounding box center [160, 234] width 13 height 11
type input "*********"
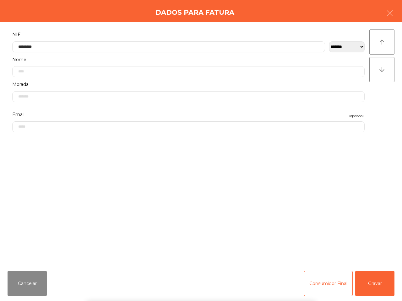
click at [380, 280] on div "` 1 2 3 4 5 6 7 8 9 0 - = keyboard_backspace keyboard_tab q w e r t y u i o p […" at bounding box center [201, 262] width 402 height 78
click at [376, 289] on button "Gravar" at bounding box center [374, 283] width 39 height 25
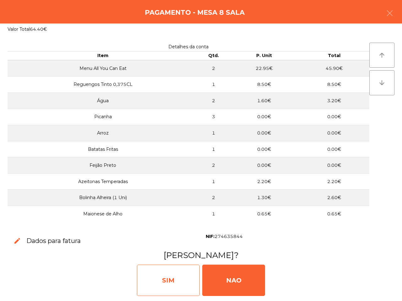
click at [158, 277] on div "SIM" at bounding box center [168, 280] width 63 height 31
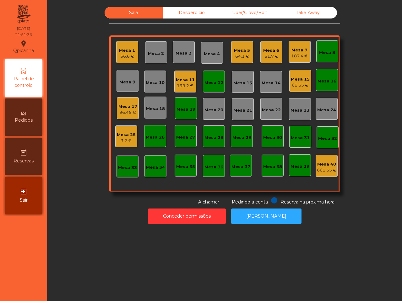
click at [295, 45] on div "Mesa 7 187.4 €" at bounding box center [299, 52] width 17 height 15
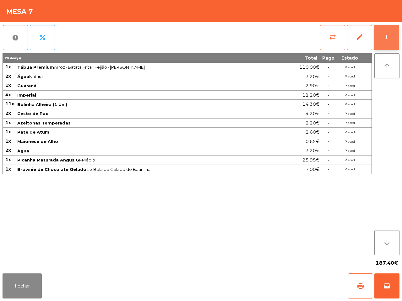
click at [382, 36] on button "add" at bounding box center [386, 37] width 25 height 25
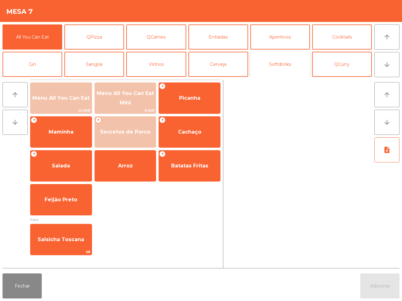
click at [267, 63] on button "Softdrinks" at bounding box center [280, 64] width 60 height 25
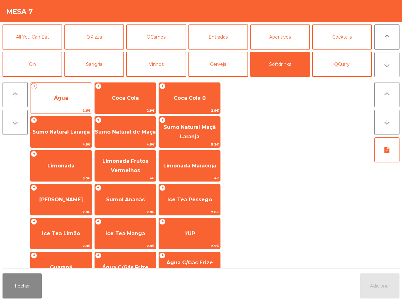
click at [76, 101] on span "Água" at bounding box center [60, 98] width 61 height 17
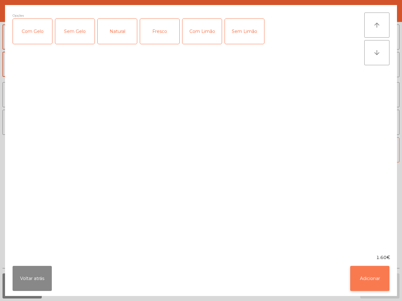
click at [371, 275] on button "Adicionar" at bounding box center [369, 278] width 39 height 25
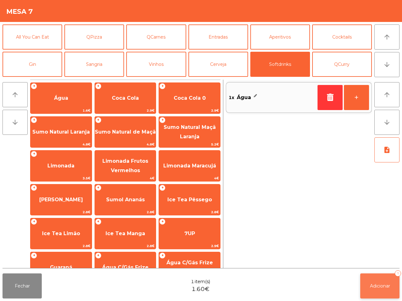
click at [384, 284] on span "Adicionar" at bounding box center [380, 286] width 20 height 6
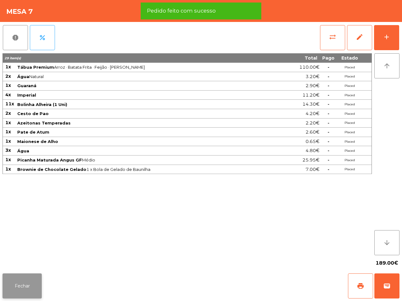
click at [30, 284] on button "Fechar" at bounding box center [22, 286] width 39 height 25
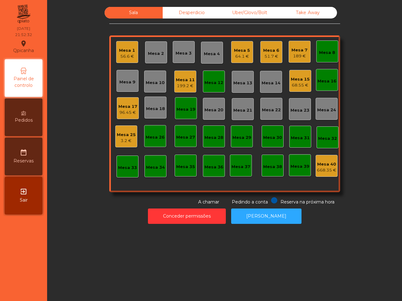
click at [30, 284] on nav "Qpicanha location_on [DATE] 21:52:32 Painel de controlo Pedidos date_range Rese…" at bounding box center [23, 150] width 47 height 301
click at [190, 220] on button "Conceder permissões" at bounding box center [187, 216] width 78 height 15
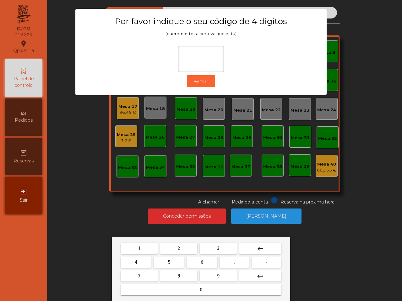
click at [200, 265] on button "6" at bounding box center [201, 262] width 30 height 11
click at [172, 261] on button "5" at bounding box center [168, 262] width 30 height 11
click at [148, 247] on button "1" at bounding box center [138, 248] width 37 height 11
click at [171, 249] on button "2" at bounding box center [178, 248] width 37 height 11
type input "****"
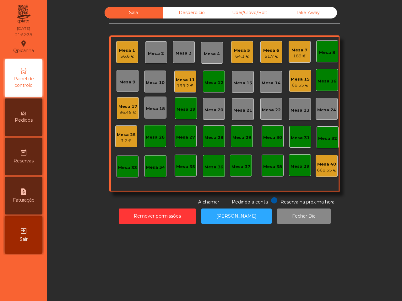
click at [38, 192] on div "request_page Faturação" at bounding box center [24, 196] width 38 height 38
select select "*"
select select "****"
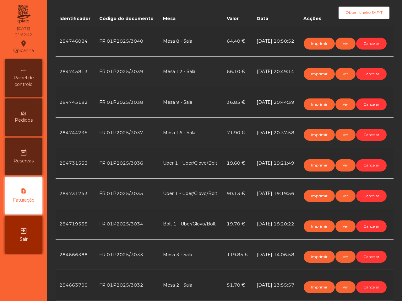
scroll to position [157, 0]
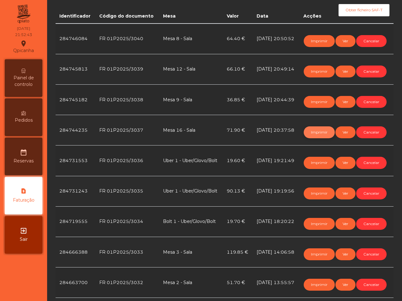
click at [310, 138] on button "Imprimir" at bounding box center [318, 132] width 31 height 12
click at [11, 77] on span "Painel de controlo" at bounding box center [23, 81] width 35 height 13
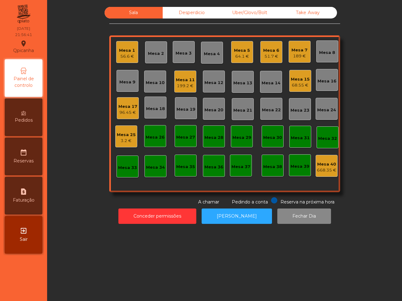
click at [99, 84] on div "Sala Desperdicio Uber/Glovo/Bolt Take Away Mesa 1 56.6 € Mesa 2 Mesa 3 Mesa 4 M…" at bounding box center [225, 106] width 338 height 199
click at [293, 81] on div "Mesa 15" at bounding box center [299, 79] width 19 height 6
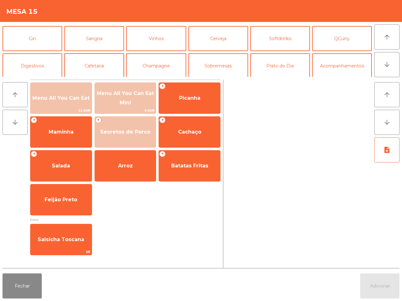
scroll to position [39, 0]
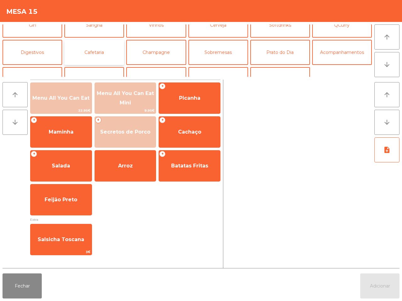
click at [108, 57] on button "Cafetaria" at bounding box center [94, 52] width 60 height 25
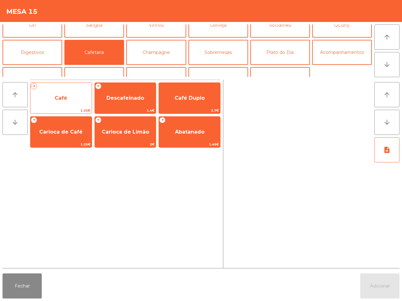
click at [61, 104] on span "Café" at bounding box center [60, 98] width 61 height 17
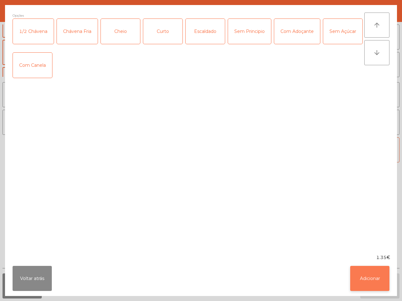
click at [361, 275] on button "Adicionar" at bounding box center [369, 278] width 39 height 25
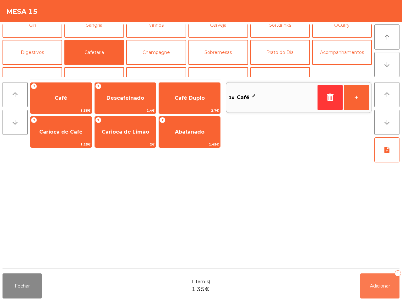
click at [383, 281] on button "Adicionar 1" at bounding box center [379, 286] width 39 height 25
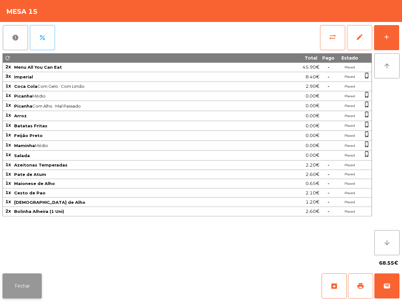
click at [25, 283] on button "Fechar" at bounding box center [22, 286] width 39 height 25
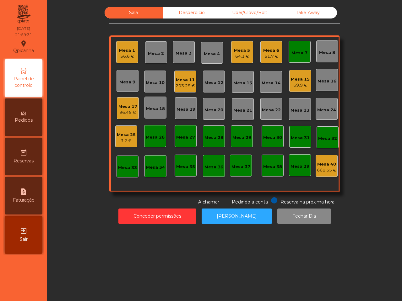
click at [252, 13] on div "Uber/Glovo/Bolt" at bounding box center [250, 13] width 58 height 12
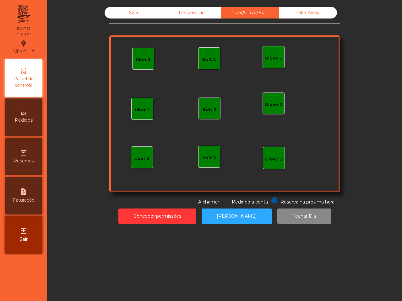
click at [299, 14] on div "Take Away" at bounding box center [308, 13] width 58 height 12
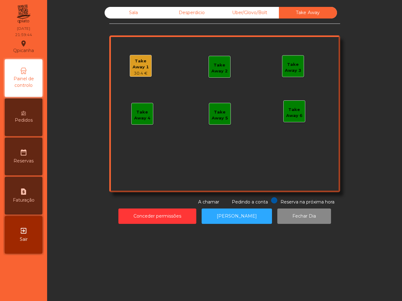
click at [101, 72] on div "Sala Desperdicio Uber/Glovo/Bolt Take Away Take Away 1 30.4 € Take Away 2 Take …" at bounding box center [225, 106] width 338 height 199
click at [140, 64] on div "Take Away 1" at bounding box center [140, 64] width 21 height 12
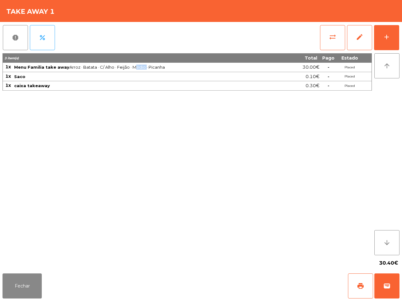
click at [140, 65] on span "Menu Familia take away Arroz · Batata · C/ Alho · Feijão · Médio · Picanha" at bounding box center [150, 67] width 273 height 5
click at [331, 38] on span "sync_alt" at bounding box center [332, 37] width 8 height 8
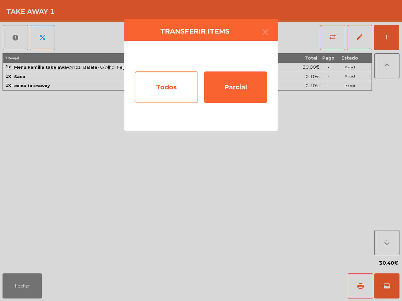
click at [162, 90] on div "Todos" at bounding box center [166, 87] width 63 height 31
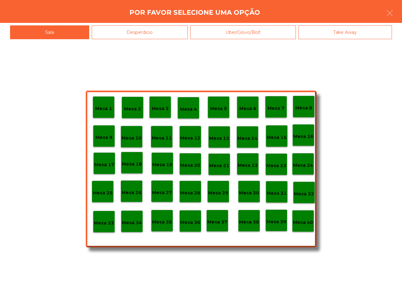
click at [305, 225] on p "Mesa 40" at bounding box center [303, 222] width 20 height 7
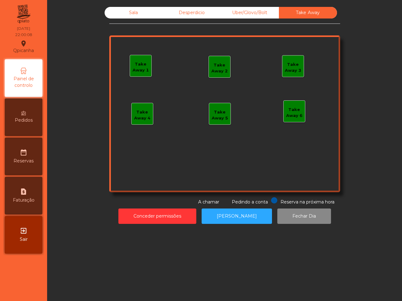
click at [247, 14] on div "Uber/Glovo/Bolt" at bounding box center [250, 13] width 58 height 12
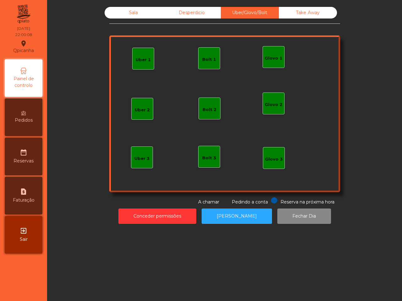
click at [189, 15] on div "Desperdicio" at bounding box center [191, 13] width 58 height 12
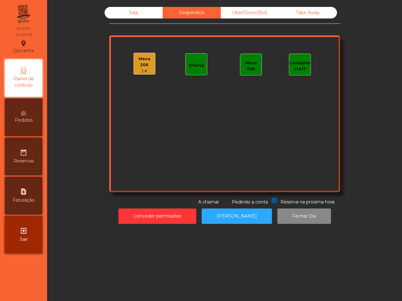
click at [140, 15] on div "Sala" at bounding box center [133, 13] width 58 height 12
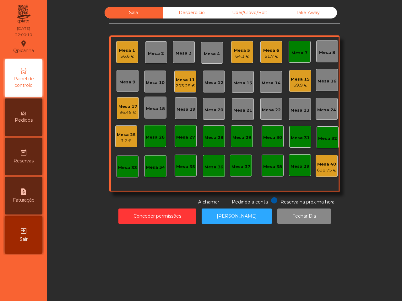
click at [200, 14] on div "Desperdicio" at bounding box center [191, 13] width 58 height 12
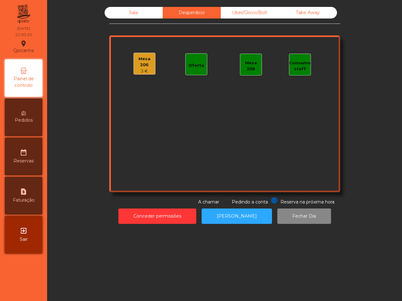
click at [135, 54] on div "Mesa 206 3 €" at bounding box center [144, 63] width 21 height 21
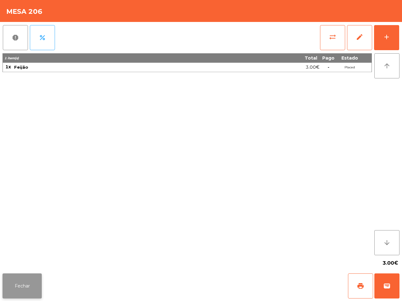
click at [29, 281] on button "Fechar" at bounding box center [22, 286] width 39 height 25
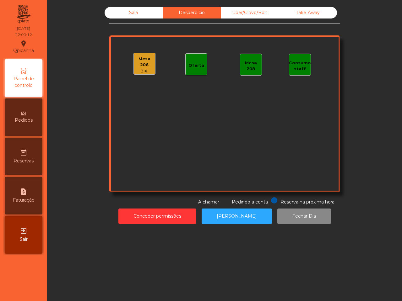
click at [151, 18] on div "Sala" at bounding box center [133, 13] width 58 height 12
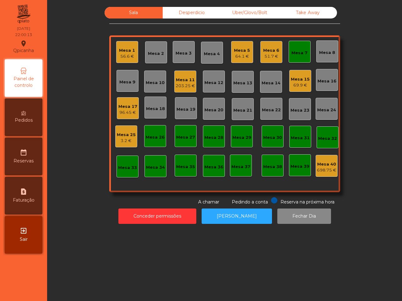
click at [127, 146] on div "Mesa 25 3.2 €" at bounding box center [126, 136] width 22 height 22
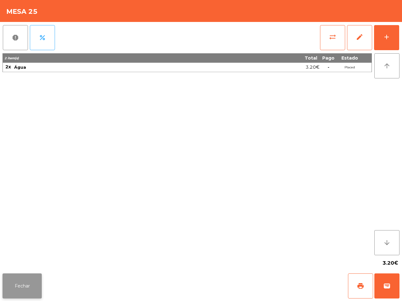
click at [22, 284] on button "Fechar" at bounding box center [22, 286] width 39 height 25
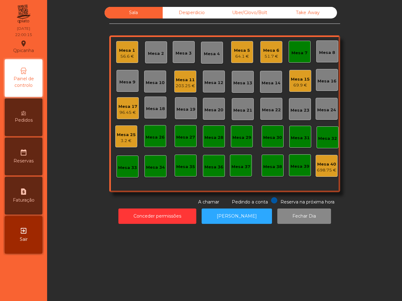
click at [296, 52] on div "Mesa 7" at bounding box center [299, 53] width 16 height 6
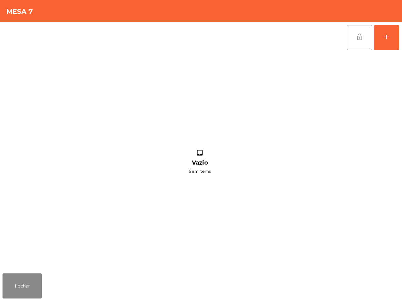
click at [363, 38] on span "lock_open" at bounding box center [359, 37] width 8 height 8
click at [37, 284] on button "Fechar" at bounding box center [22, 286] width 39 height 25
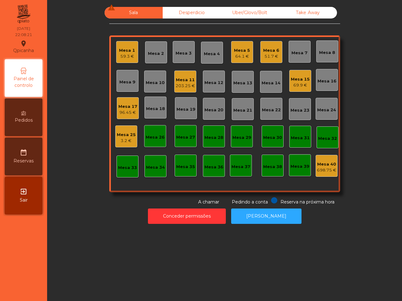
click at [121, 47] on div "Mesa 1" at bounding box center [127, 50] width 16 height 6
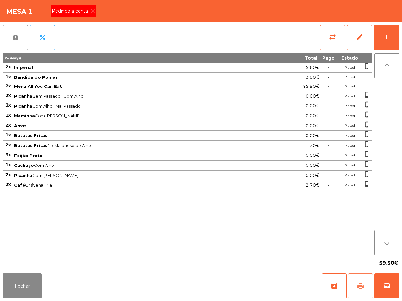
click at [356, 283] on span "print" at bounding box center [360, 286] width 8 height 8
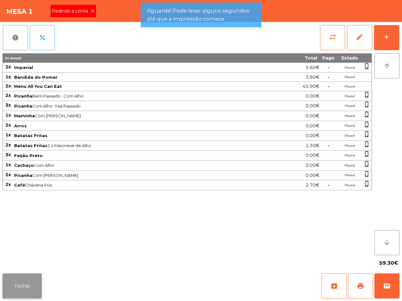
click at [26, 278] on button "Fechar" at bounding box center [22, 286] width 39 height 25
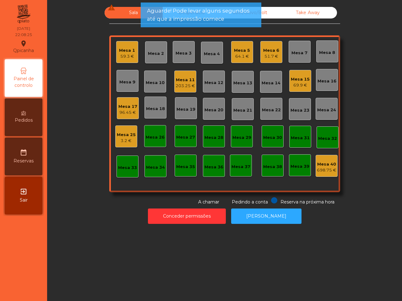
click at [127, 51] on div "Mesa 1" at bounding box center [127, 50] width 16 height 6
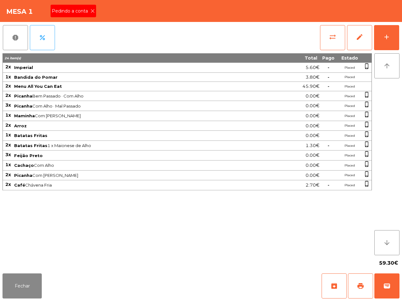
click at [90, 11] on icon at bounding box center [92, 11] width 4 height 4
click at [35, 291] on button "Fechar" at bounding box center [22, 286] width 39 height 25
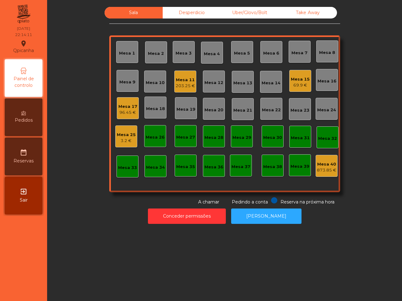
click at [34, 223] on nav "Qpicanha location_on 20/09/2025 22:14:11 Painel de controlo Pedidos date_range …" at bounding box center [23, 150] width 47 height 301
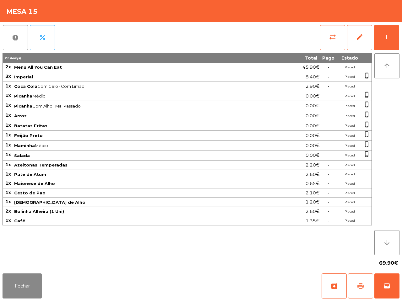
click at [357, 291] on button "print" at bounding box center [360, 286] width 25 height 25
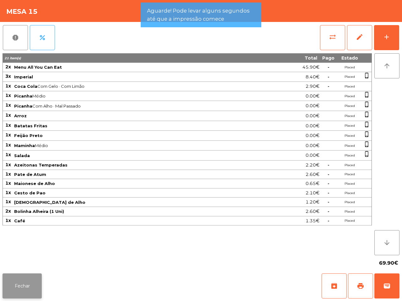
click at [32, 279] on button "Fechar" at bounding box center [22, 286] width 39 height 25
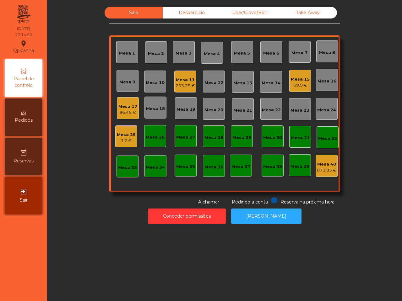
click at [303, 84] on div "69.9 €" at bounding box center [299, 85] width 19 height 6
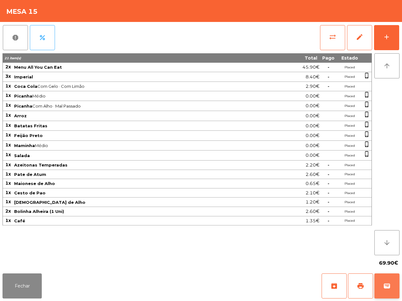
click at [380, 277] on button "wallet" at bounding box center [386, 286] width 25 height 25
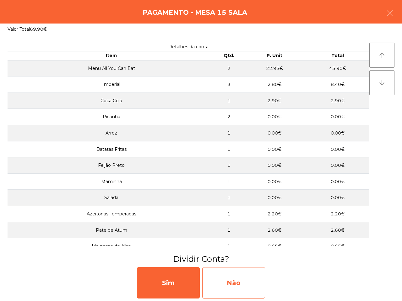
click at [220, 283] on div "Não" at bounding box center [233, 282] width 63 height 31
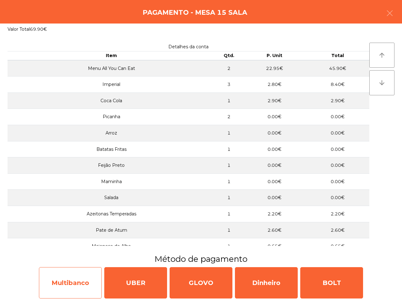
click at [87, 275] on div "Multibanco" at bounding box center [70, 282] width 63 height 31
select select "**"
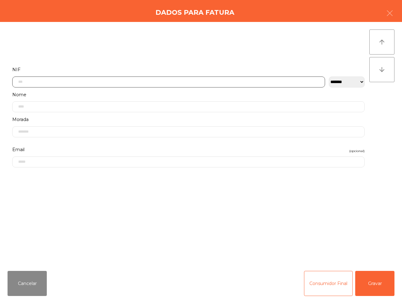
click at [201, 81] on input "text" at bounding box center [168, 82] width 312 height 11
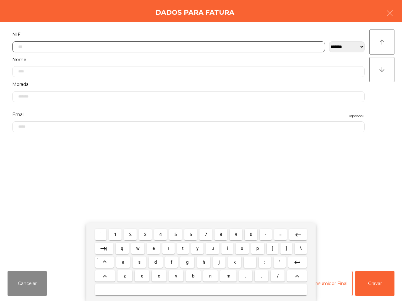
click at [130, 235] on span "2" at bounding box center [130, 234] width 3 height 5
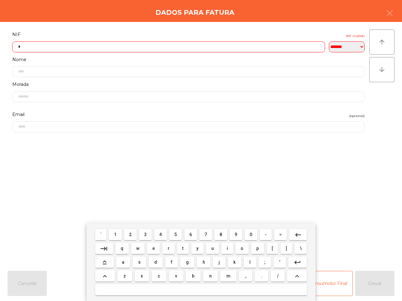
click at [172, 235] on button "5" at bounding box center [175, 234] width 13 height 11
click at [249, 237] on button "0" at bounding box center [250, 234] width 13 height 11
click at [162, 234] on button "4" at bounding box center [160, 234] width 13 height 11
click at [181, 234] on button "5" at bounding box center [175, 234] width 13 height 11
click at [209, 232] on button "7" at bounding box center [205, 234] width 13 height 11
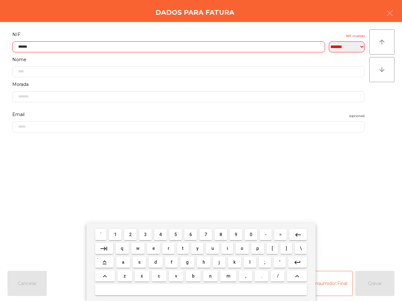
click at [206, 234] on span "7" at bounding box center [205, 234] width 3 height 5
click at [190, 232] on span "6" at bounding box center [190, 234] width 3 height 5
type input "*********"
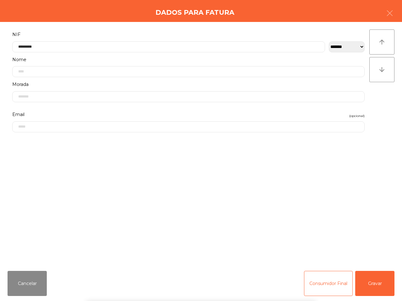
click at [372, 281] on div "` 1 2 3 4 5 6 7 8 9 0 - = keyboard_backspace keyboard_tab q w e r t y u i o p […" at bounding box center [201, 262] width 402 height 78
click at [372, 281] on button "Gravar" at bounding box center [374, 283] width 39 height 25
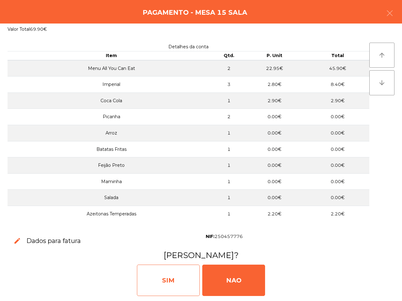
click at [149, 274] on div "SIM" at bounding box center [168, 280] width 63 height 31
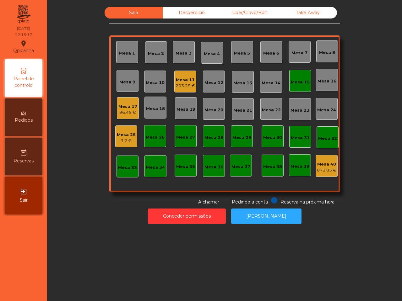
click at [303, 79] on div "Mesa 15" at bounding box center [299, 82] width 19 height 6
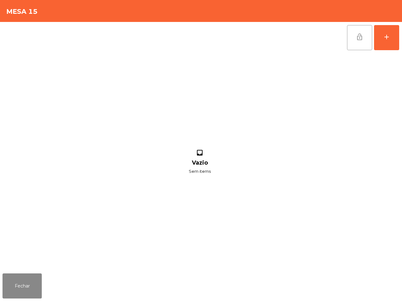
click at [364, 37] on button "lock_open" at bounding box center [359, 37] width 25 height 25
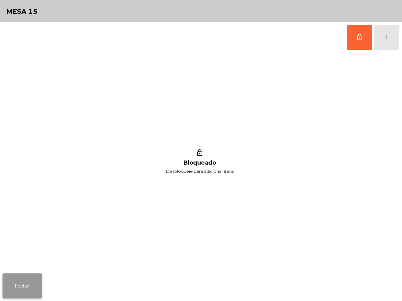
click at [25, 289] on button "Fechar" at bounding box center [22, 286] width 39 height 25
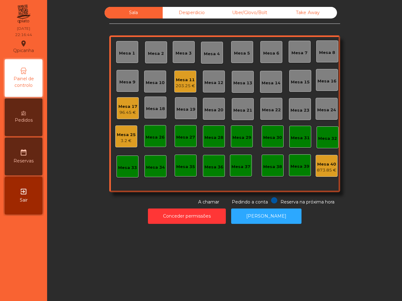
drag, startPoint x: 77, startPoint y: 253, endPoint x: 79, endPoint y: 232, distance: 20.4
click at [79, 237] on div "Sala Desperdicio Uber/Glovo/Bolt Take Away Mesa 1 Mesa 2 Mesa 3 Mesa 4 Mesa 5 M…" at bounding box center [224, 150] width 354 height 301
click at [125, 135] on div "Mesa 25" at bounding box center [126, 135] width 19 height 6
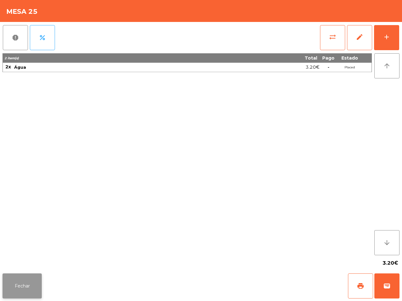
click at [29, 287] on button "Fechar" at bounding box center [22, 286] width 39 height 25
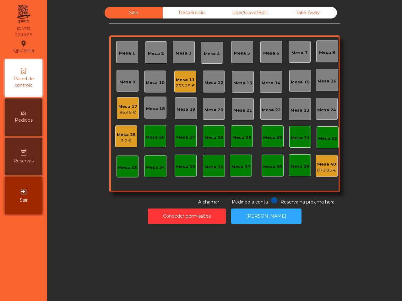
click at [128, 107] on div "Mesa 17" at bounding box center [127, 107] width 19 height 6
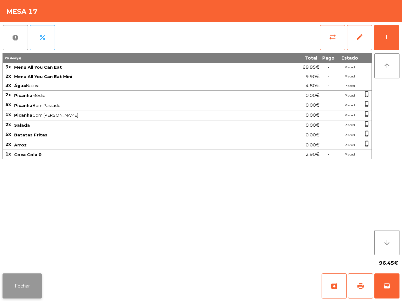
click at [33, 275] on button "Fechar" at bounding box center [22, 286] width 39 height 25
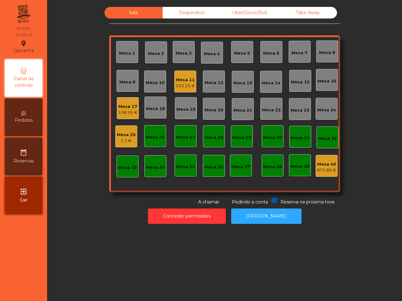
click at [118, 104] on div "Mesa 17" at bounding box center [127, 107] width 19 height 6
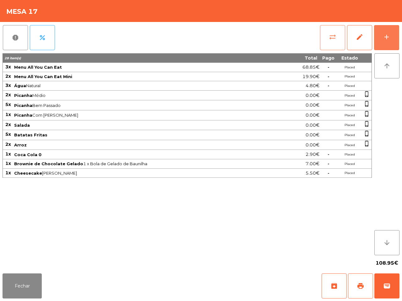
click at [386, 32] on button "add" at bounding box center [386, 37] width 25 height 25
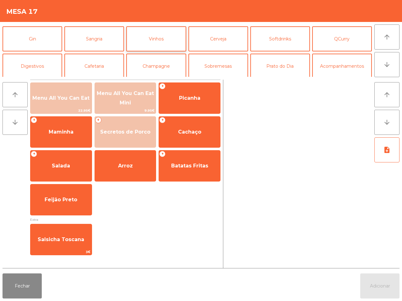
scroll to position [39, 0]
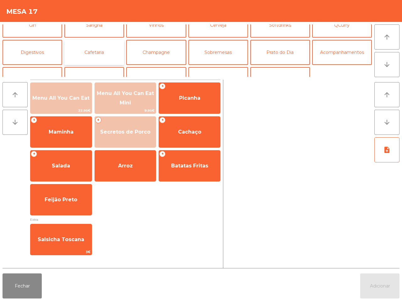
click at [110, 54] on button "Cafetaria" at bounding box center [94, 52] width 60 height 25
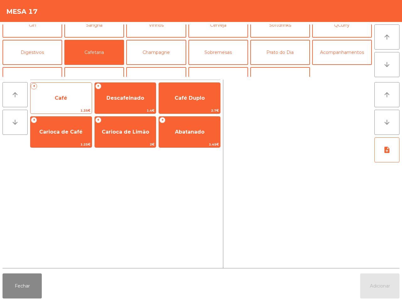
click at [70, 93] on span "Café" at bounding box center [60, 98] width 61 height 17
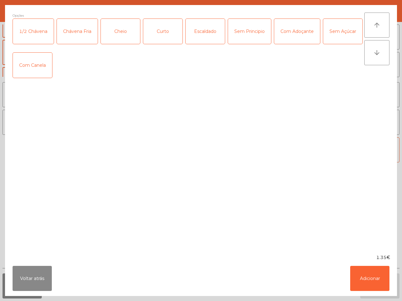
click at [161, 31] on div "Curto" at bounding box center [162, 31] width 39 height 25
click at [368, 276] on button "Adicionar" at bounding box center [369, 278] width 39 height 25
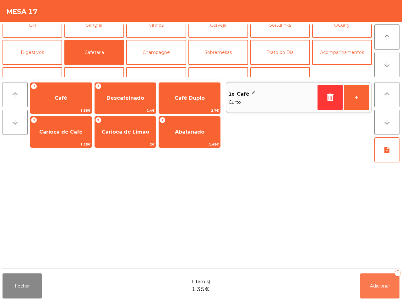
click at [370, 282] on button "Adicionar 1" at bounding box center [379, 286] width 39 height 25
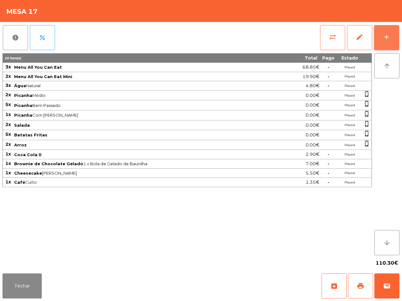
click at [383, 38] on div "add" at bounding box center [386, 37] width 8 height 8
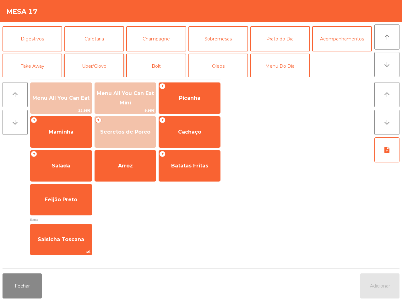
scroll to position [54, 0]
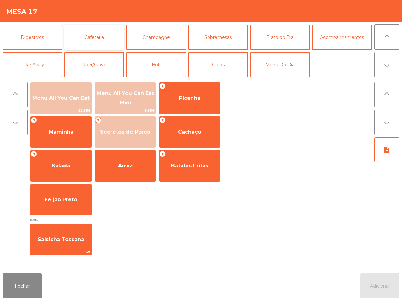
click at [99, 32] on button "Cafetaria" at bounding box center [94, 37] width 60 height 25
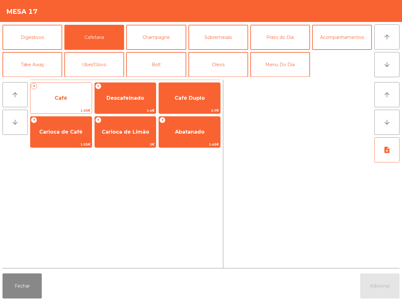
click at [62, 93] on span "Café" at bounding box center [60, 98] width 61 height 17
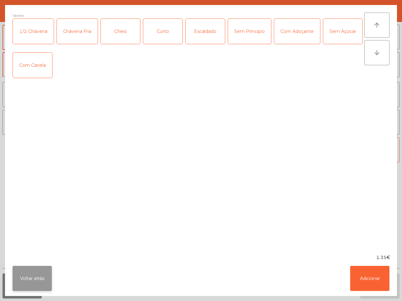
click at [31, 273] on button "Voltar atrás" at bounding box center [32, 278] width 39 height 25
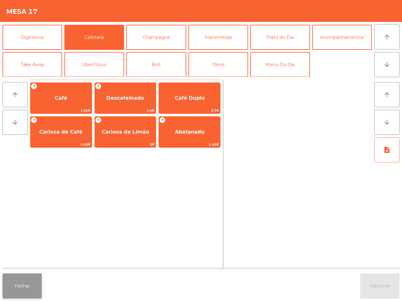
click at [16, 277] on button "Fechar" at bounding box center [22, 286] width 39 height 25
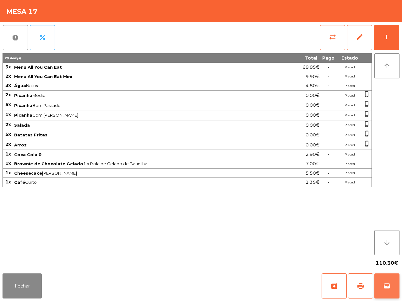
click at [394, 296] on button "wallet" at bounding box center [386, 286] width 25 height 25
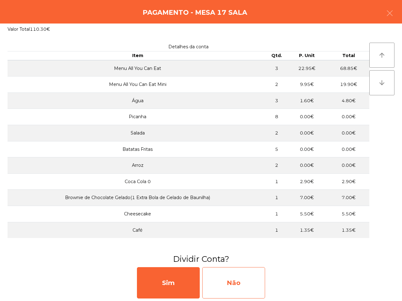
click at [258, 292] on div "Não" at bounding box center [233, 282] width 63 height 31
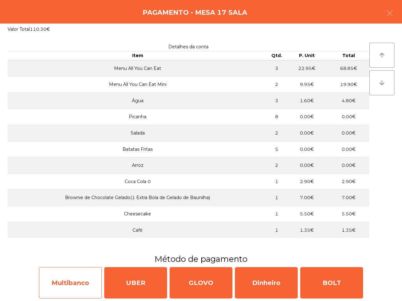
click at [84, 272] on div "Multibanco" at bounding box center [70, 282] width 63 height 31
select select "**"
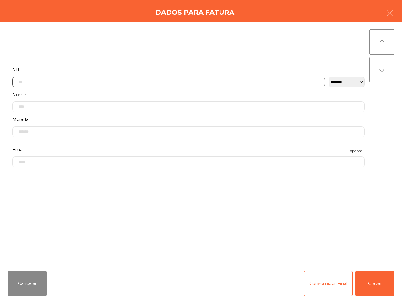
click at [112, 81] on input "text" at bounding box center [168, 82] width 312 height 11
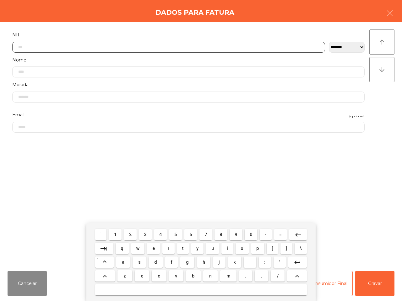
scroll to position [35, 0]
click at [175, 231] on button "5" at bounding box center [175, 234] width 13 height 11
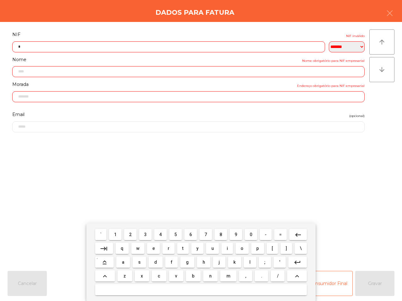
click at [254, 234] on button "0" at bounding box center [250, 234] width 13 height 11
click at [189, 235] on button "6" at bounding box center [190, 234] width 13 height 11
drag, startPoint x: 162, startPoint y: 235, endPoint x: 183, endPoint y: 235, distance: 21.3
click at [162, 235] on button "4" at bounding box center [160, 234] width 13 height 11
click at [223, 234] on button "8" at bounding box center [220, 234] width 13 height 11
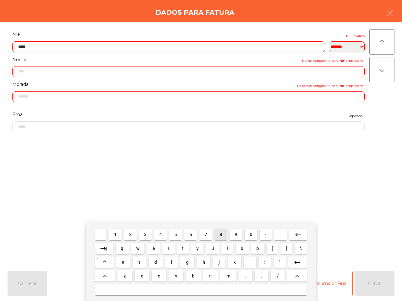
click at [173, 236] on button "5" at bounding box center [175, 234] width 13 height 11
click at [191, 236] on span "6" at bounding box center [190, 234] width 3 height 5
click at [253, 235] on button "0" at bounding box center [250, 234] width 13 height 11
click at [176, 235] on span "5" at bounding box center [175, 234] width 3 height 5
click at [295, 237] on mat-icon "keyboard_backspace" at bounding box center [298, 235] width 8 height 8
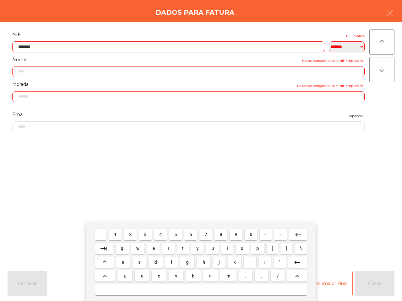
click at [248, 236] on button "0" at bounding box center [250, 234] width 13 height 11
click at [299, 230] on button "keyboard_backspace" at bounding box center [298, 234] width 18 height 11
click at [236, 233] on span "9" at bounding box center [235, 234] width 3 height 5
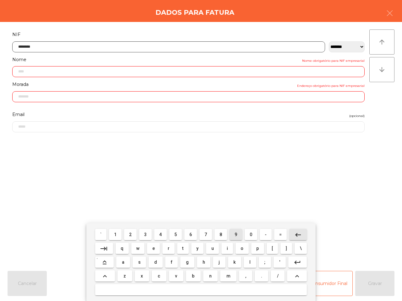
type input "*********"
type input "**********"
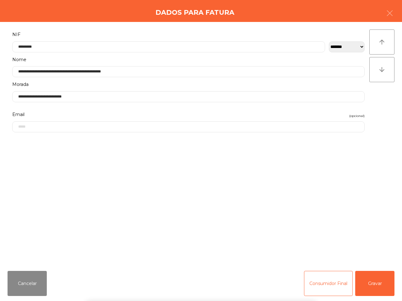
click at [376, 288] on div "` 1 2 3 4 5 6 7 8 9 0 - = keyboard_backspace keyboard_tab q w e r t y u i o p […" at bounding box center [201, 262] width 402 height 78
click at [372, 288] on button "Gravar" at bounding box center [374, 283] width 39 height 25
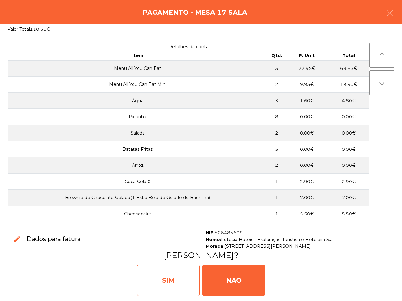
click at [173, 274] on div "SIM" at bounding box center [168, 280] width 63 height 31
